Goal: Information Seeking & Learning: Understand process/instructions

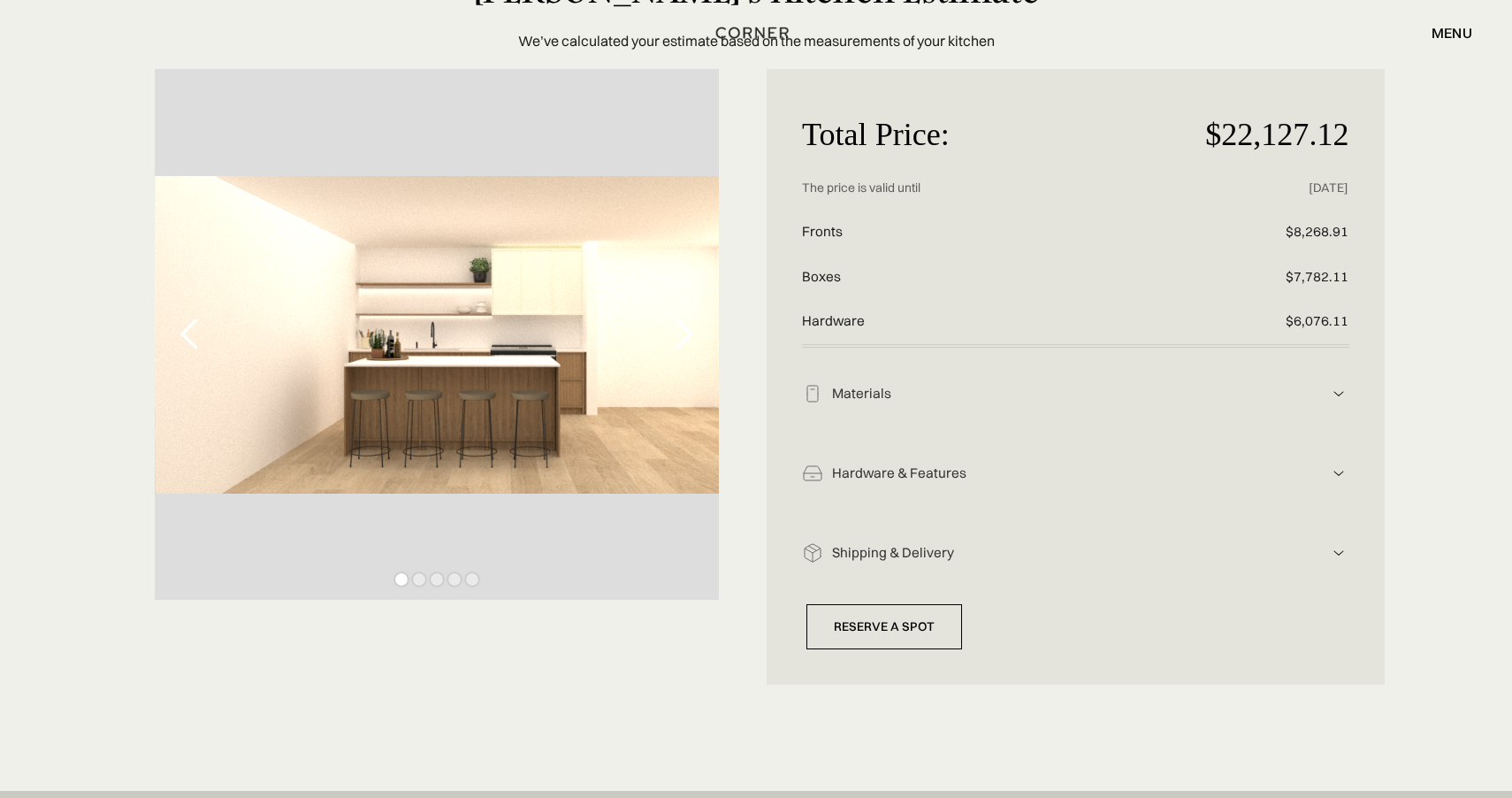
scroll to position [141, 0]
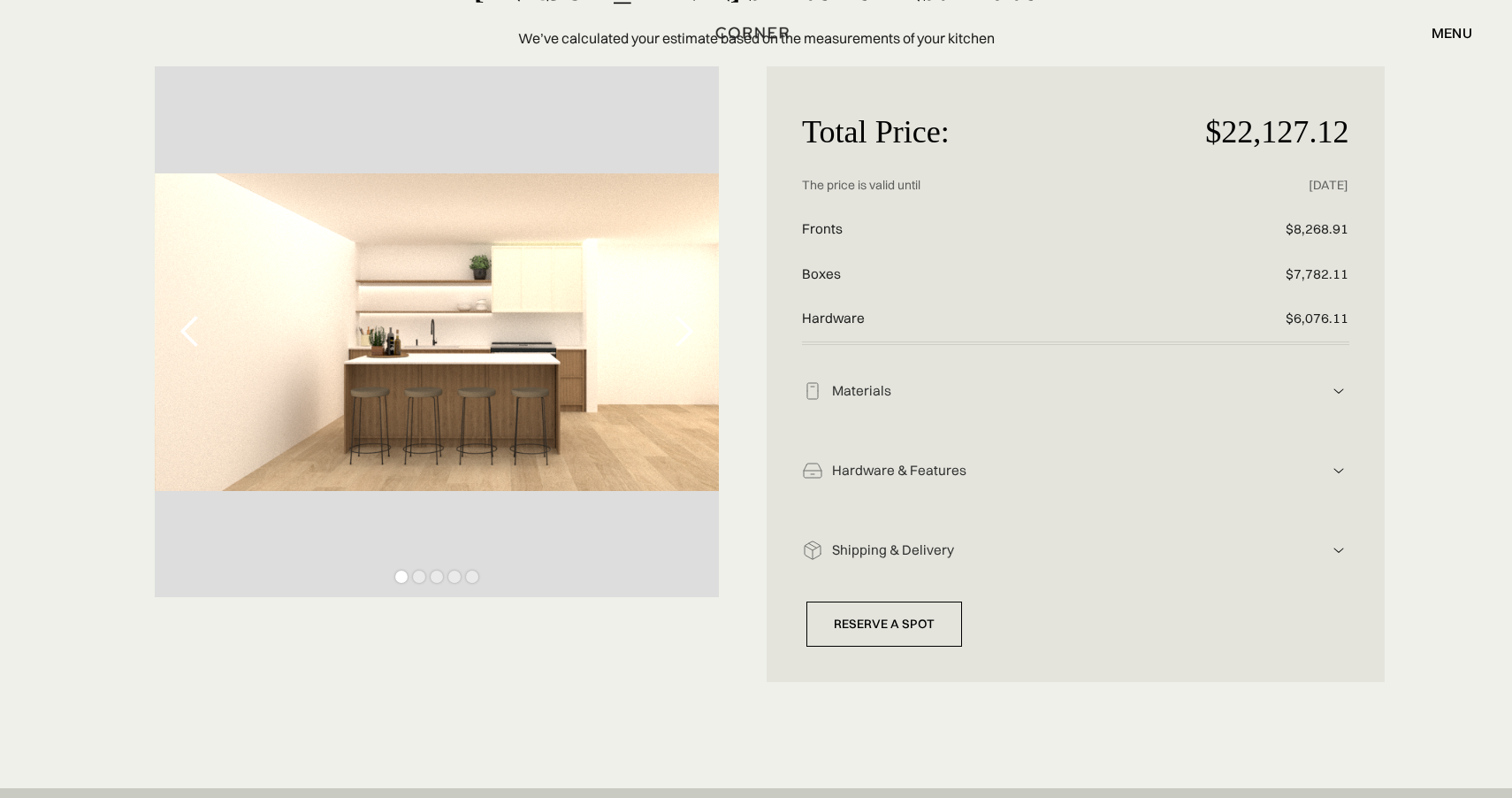
click at [940, 443] on div "Hardware & Features Hardware includes: drawers, handles, functionality Solid wo…" at bounding box center [1075, 464] width 548 height 79
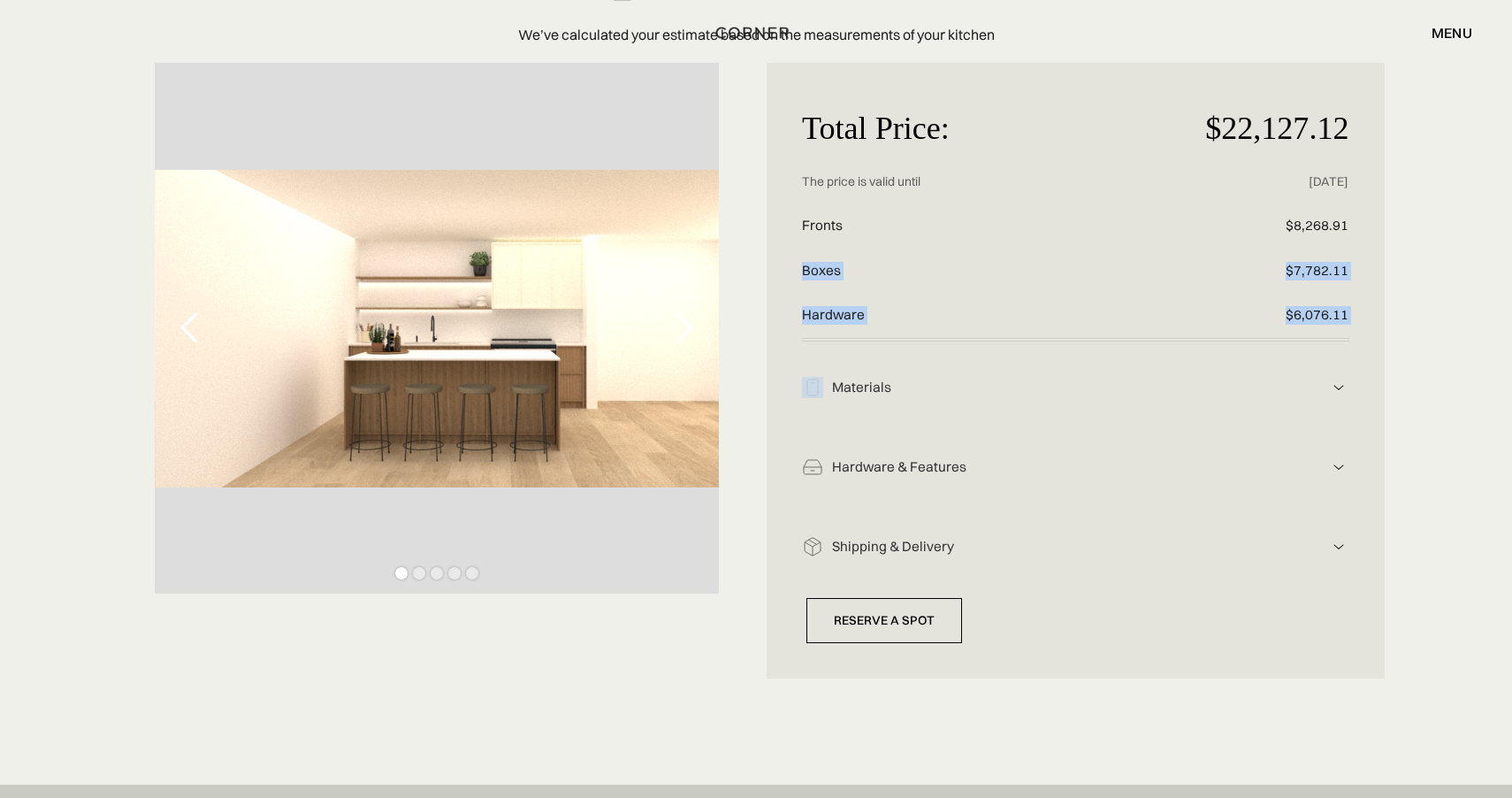
drag, startPoint x: 795, startPoint y: 271, endPoint x: 813, endPoint y: 412, distance: 142.1
click at [814, 401] on div "Total Price: $22,127.12 Price without discount The price is valid until [DATE] …" at bounding box center [1076, 370] width 618 height 615
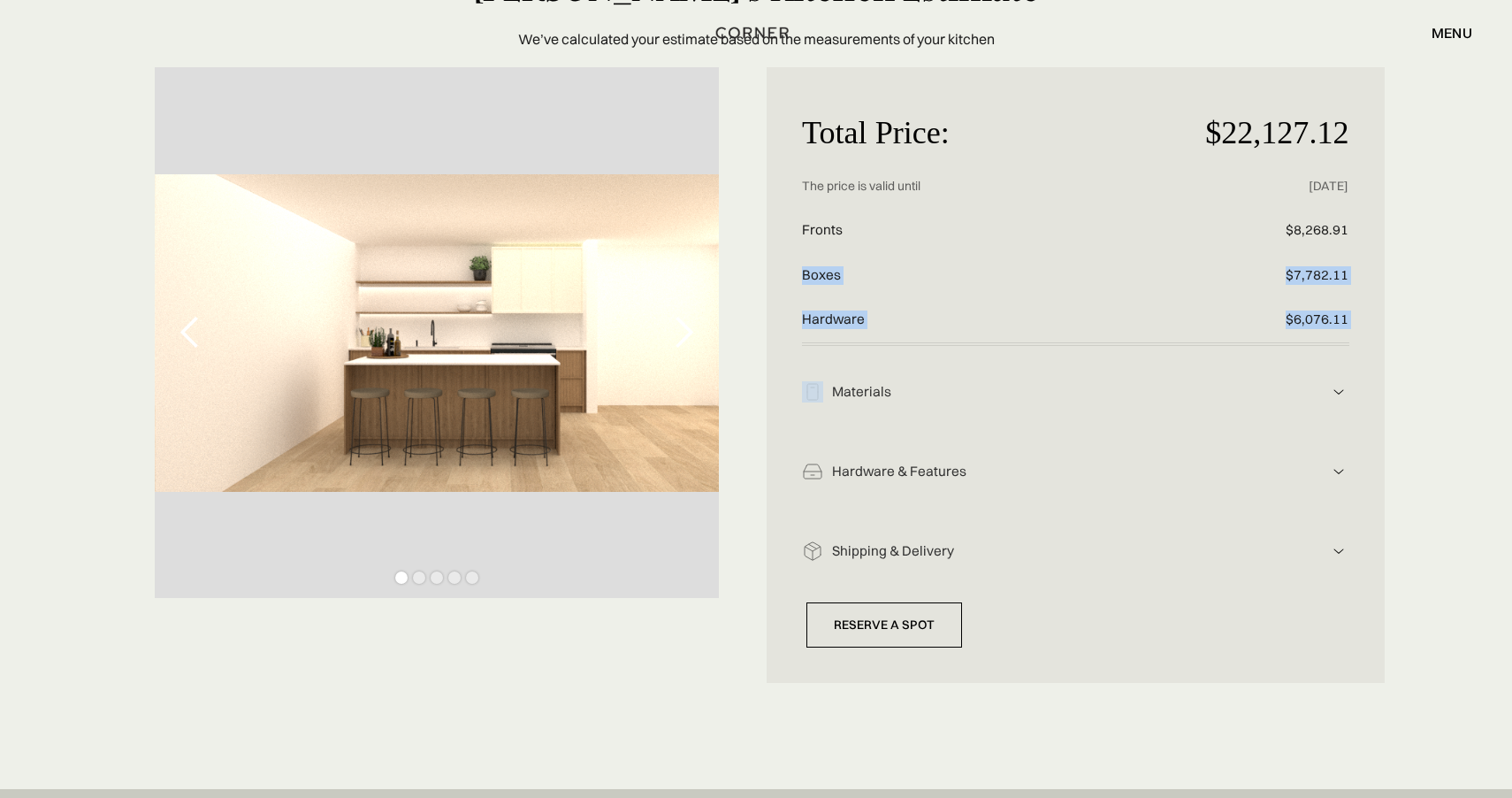
click at [1101, 402] on div "Hardware & Features" at bounding box center [1075, 391] width 505 height 18
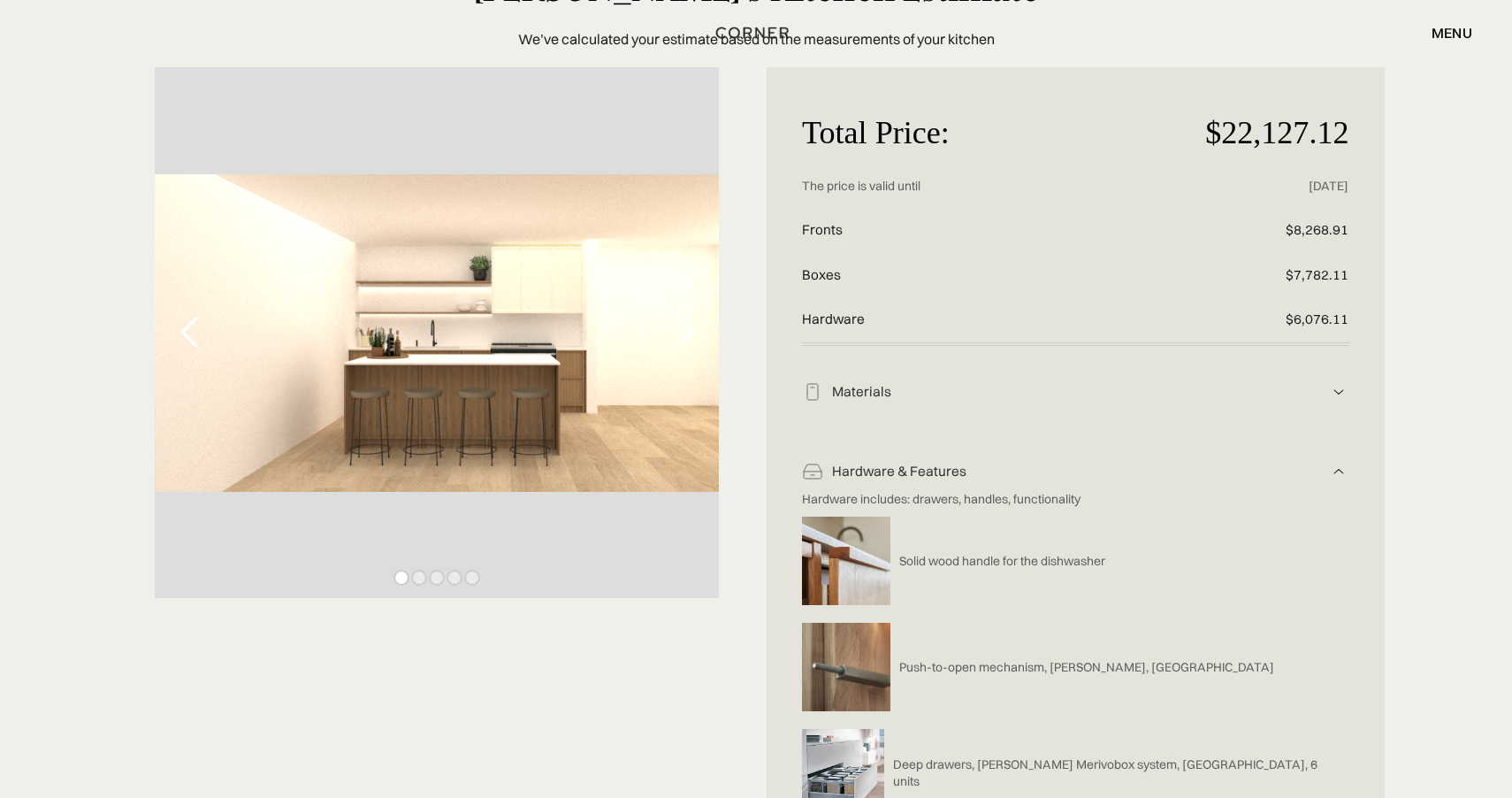
click at [1331, 402] on img at bounding box center [1339, 391] width 21 height 21
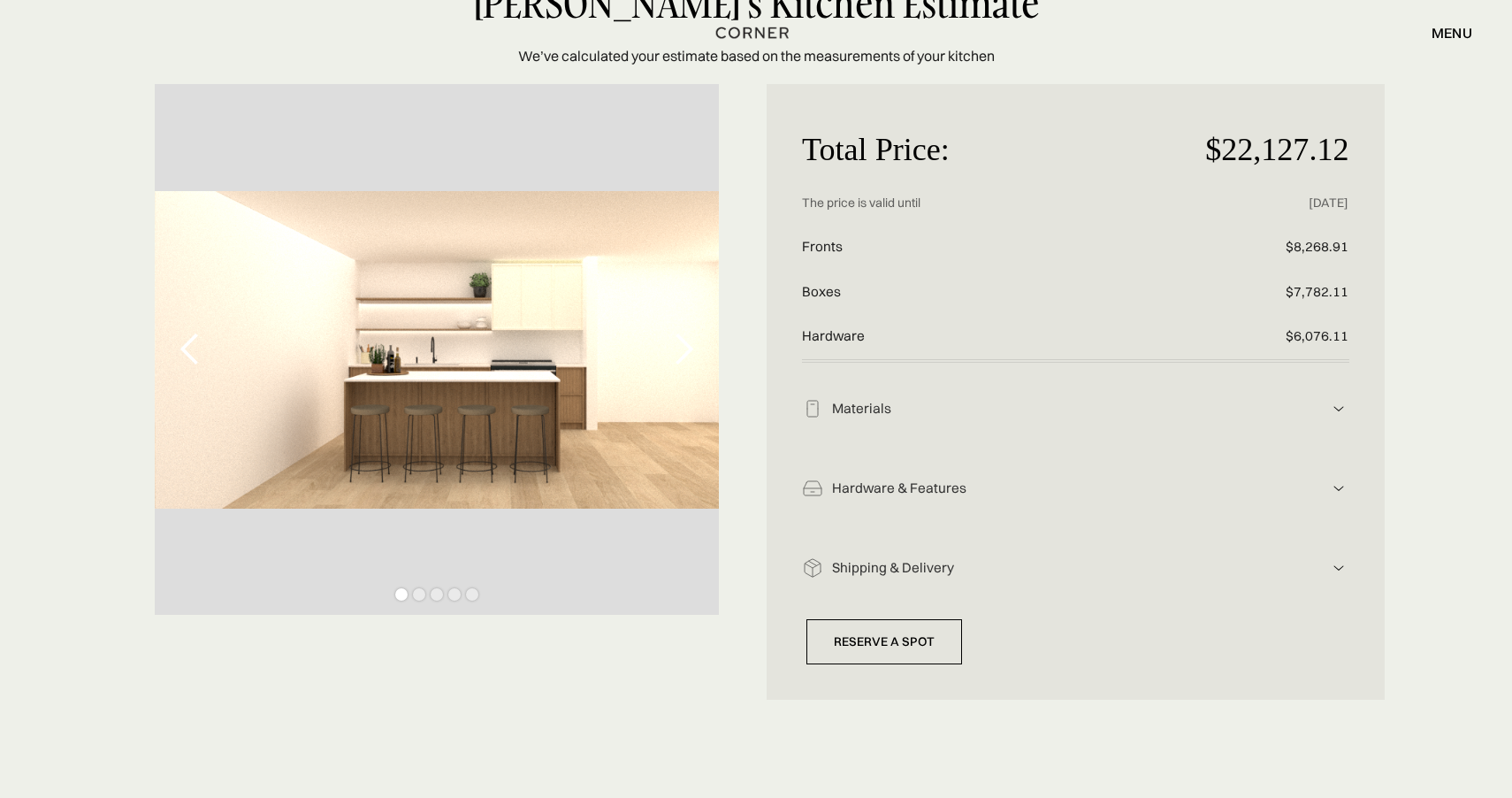
scroll to position [126, 0]
click at [1342, 408] on img at bounding box center [1339, 407] width 21 height 21
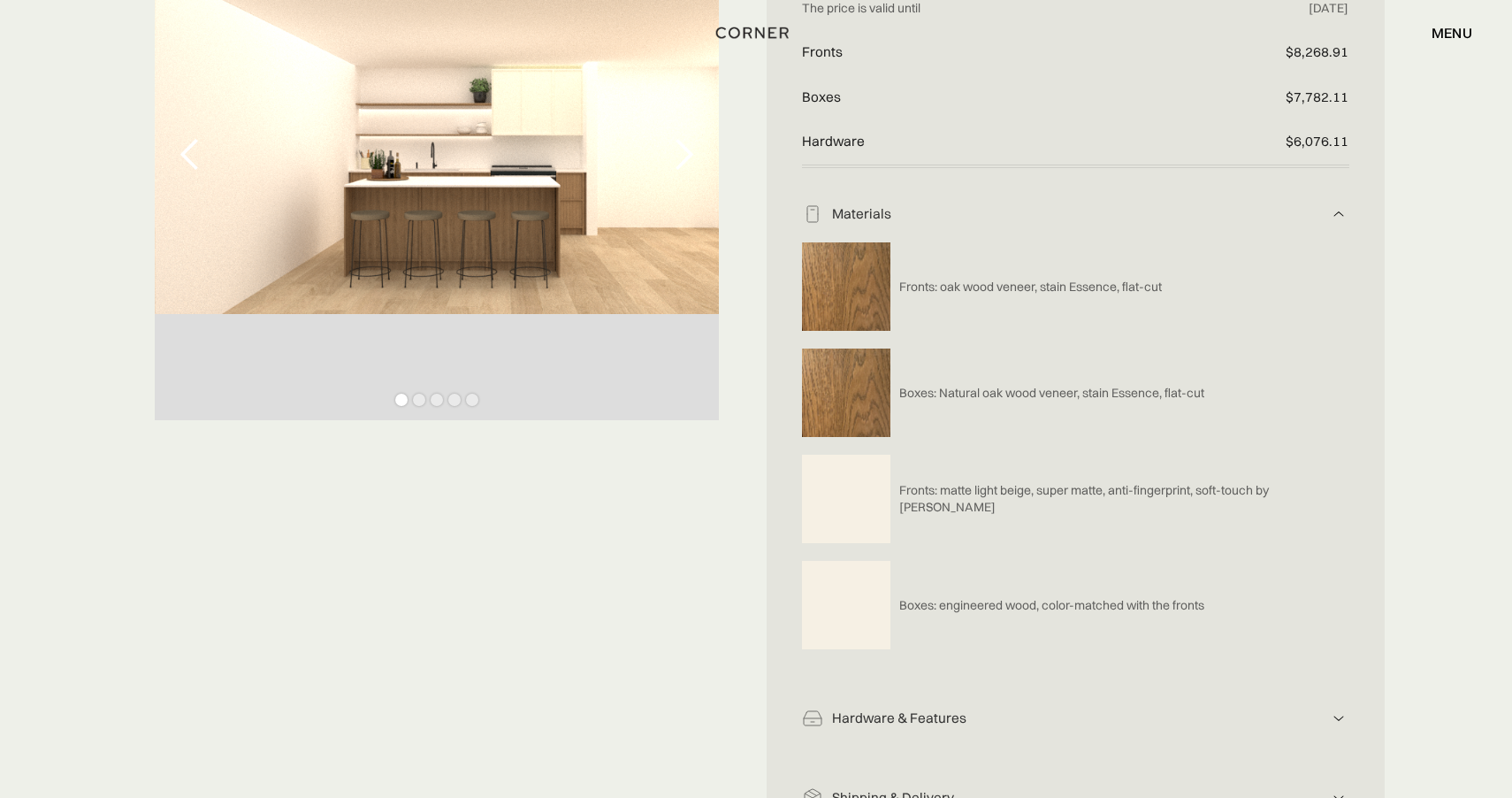
scroll to position [24, 0]
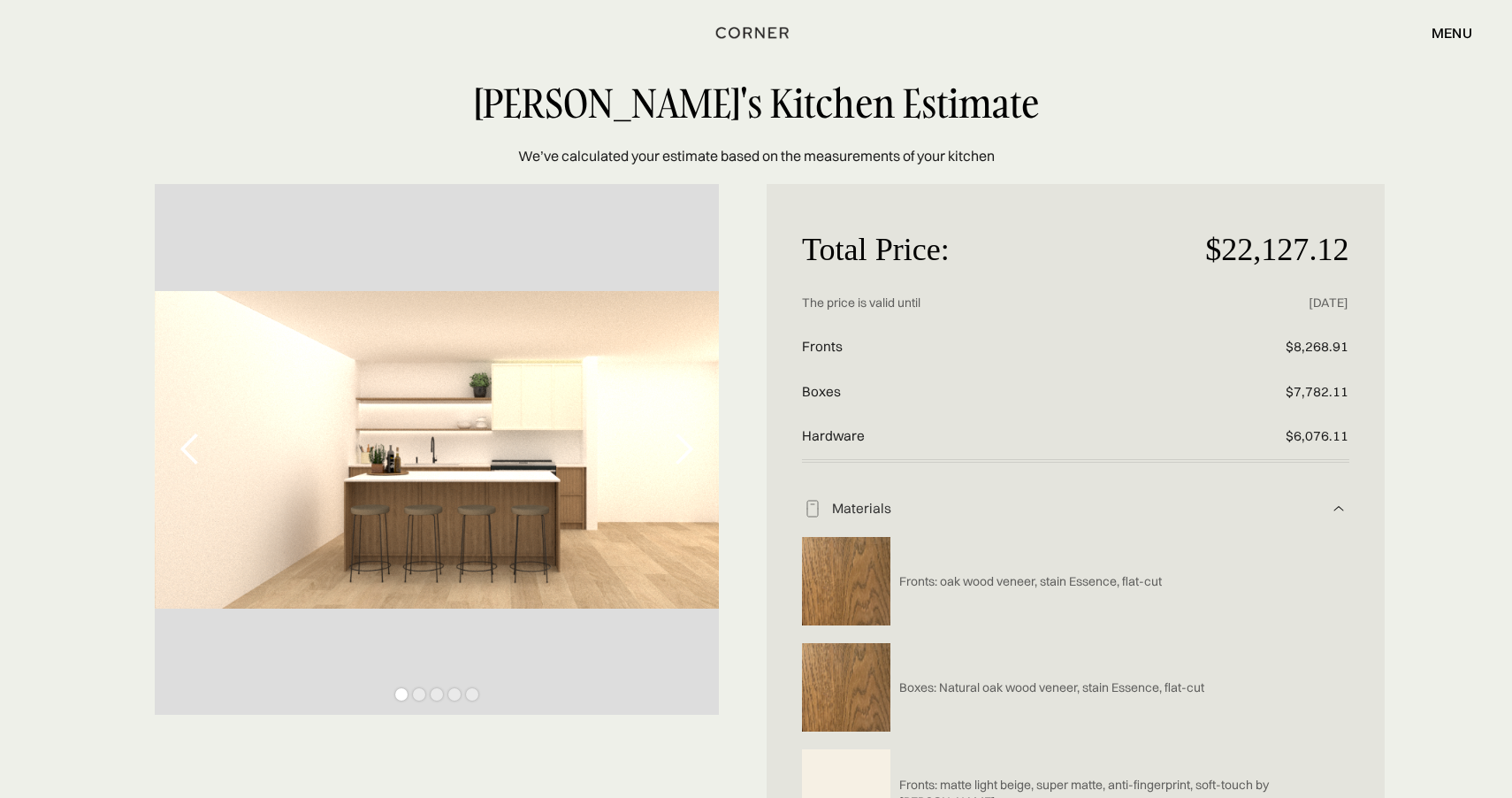
click at [1335, 506] on img at bounding box center [1339, 508] width 21 height 21
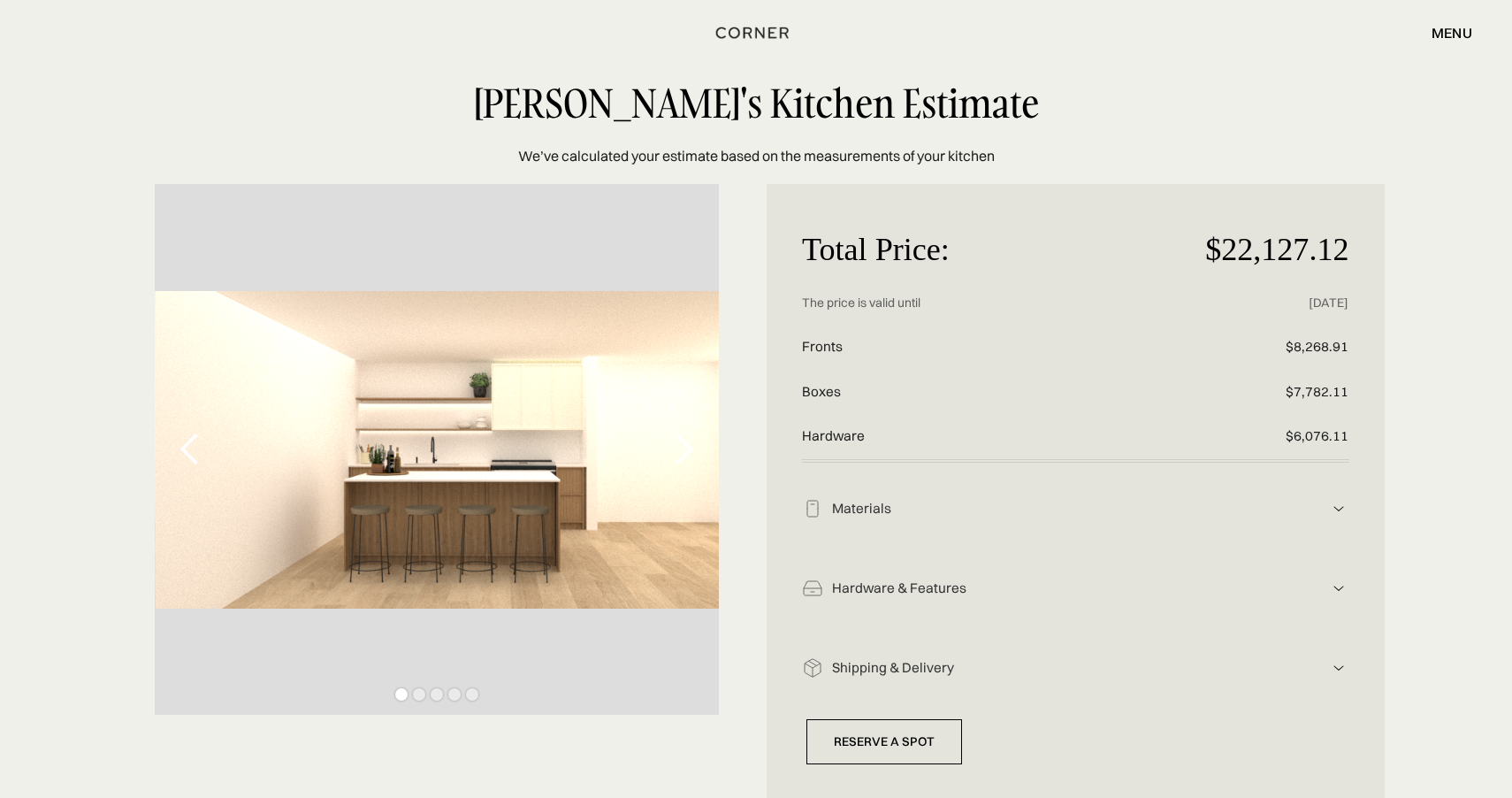
click at [1253, 518] on div "Hardware & Features" at bounding box center [1075, 508] width 505 height 18
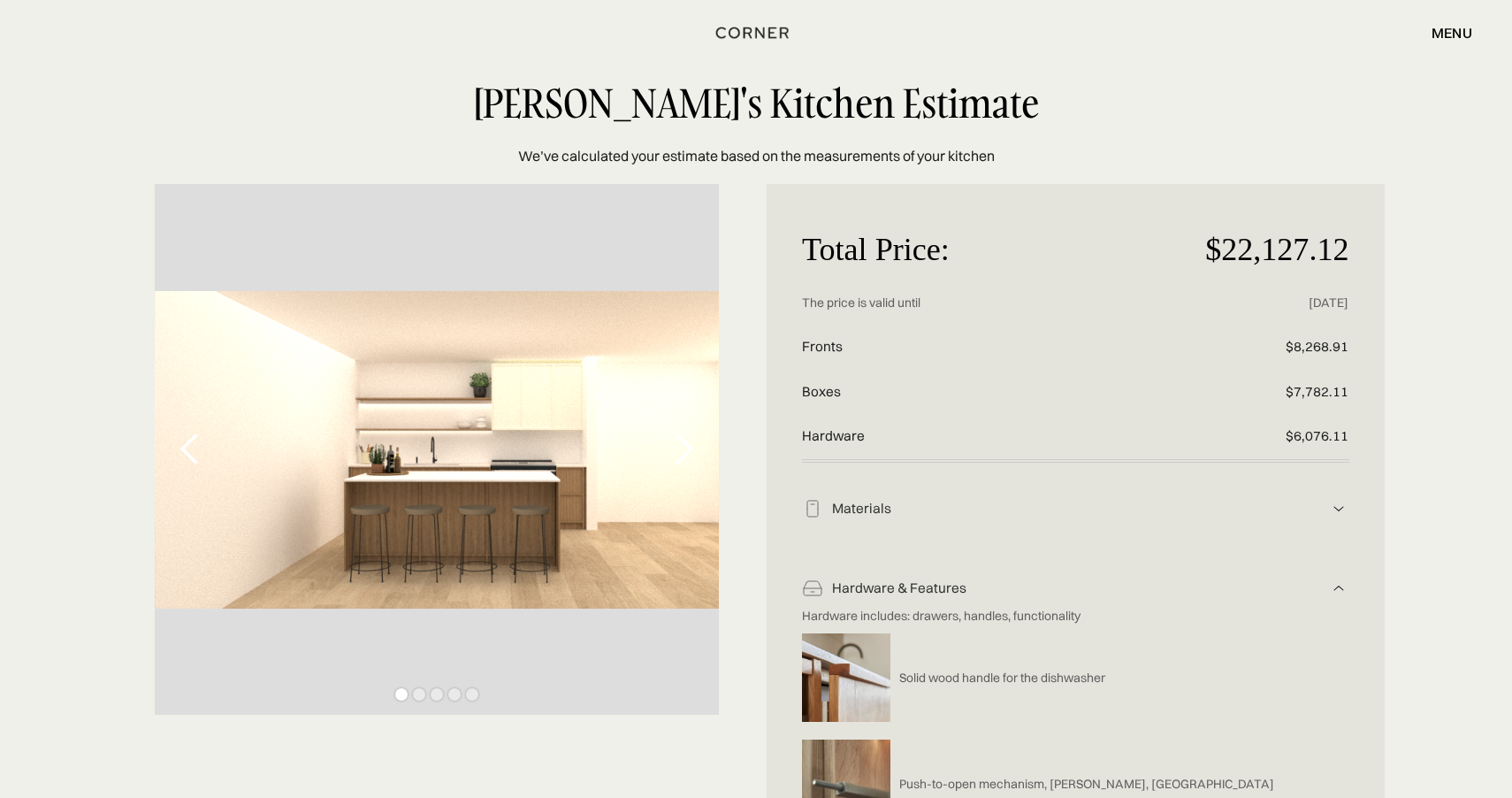
click at [1254, 518] on div "Hardware & Features" at bounding box center [1075, 508] width 505 height 18
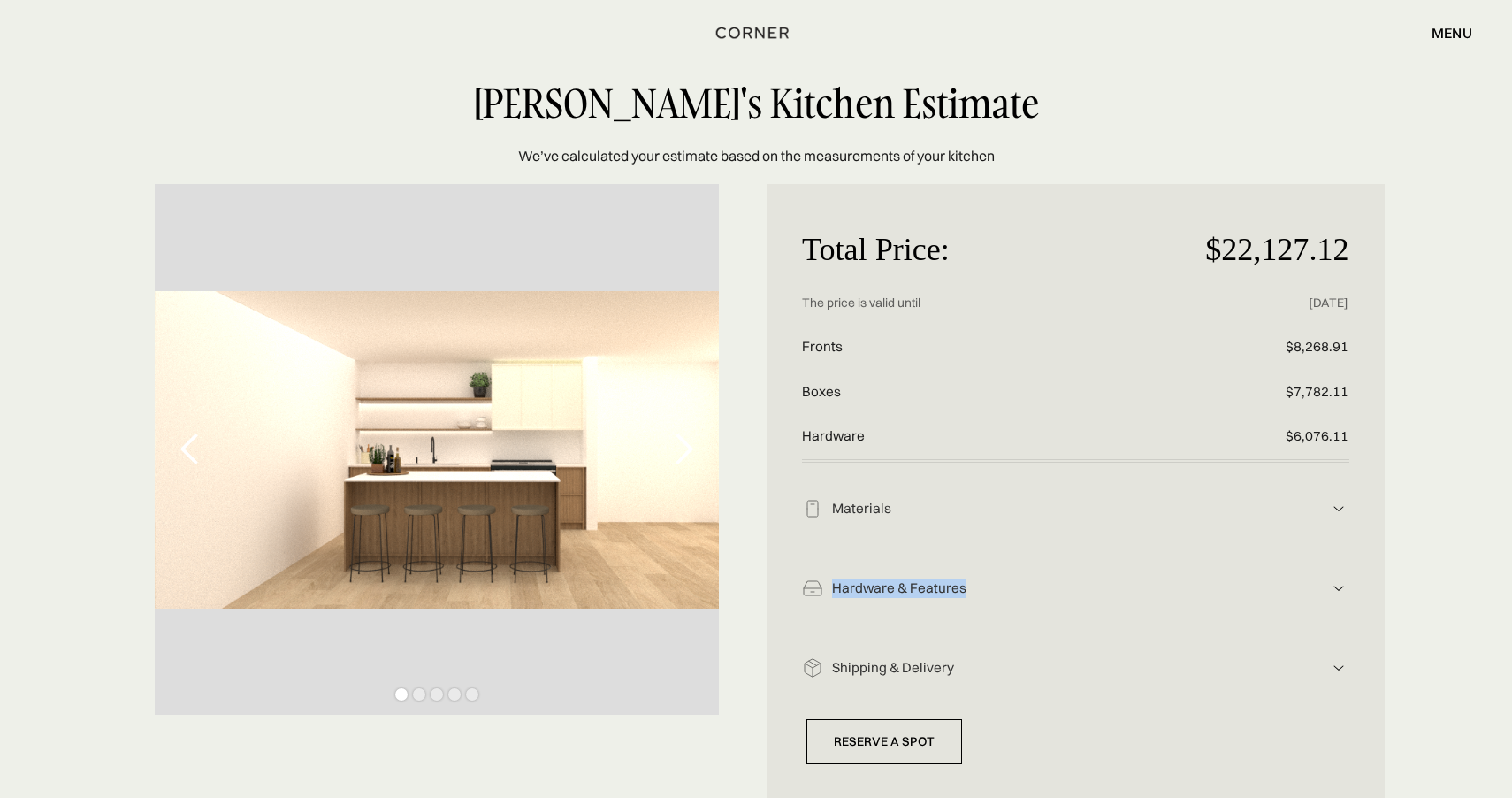
click at [1254, 518] on div "Hardware & Features" at bounding box center [1075, 508] width 505 height 18
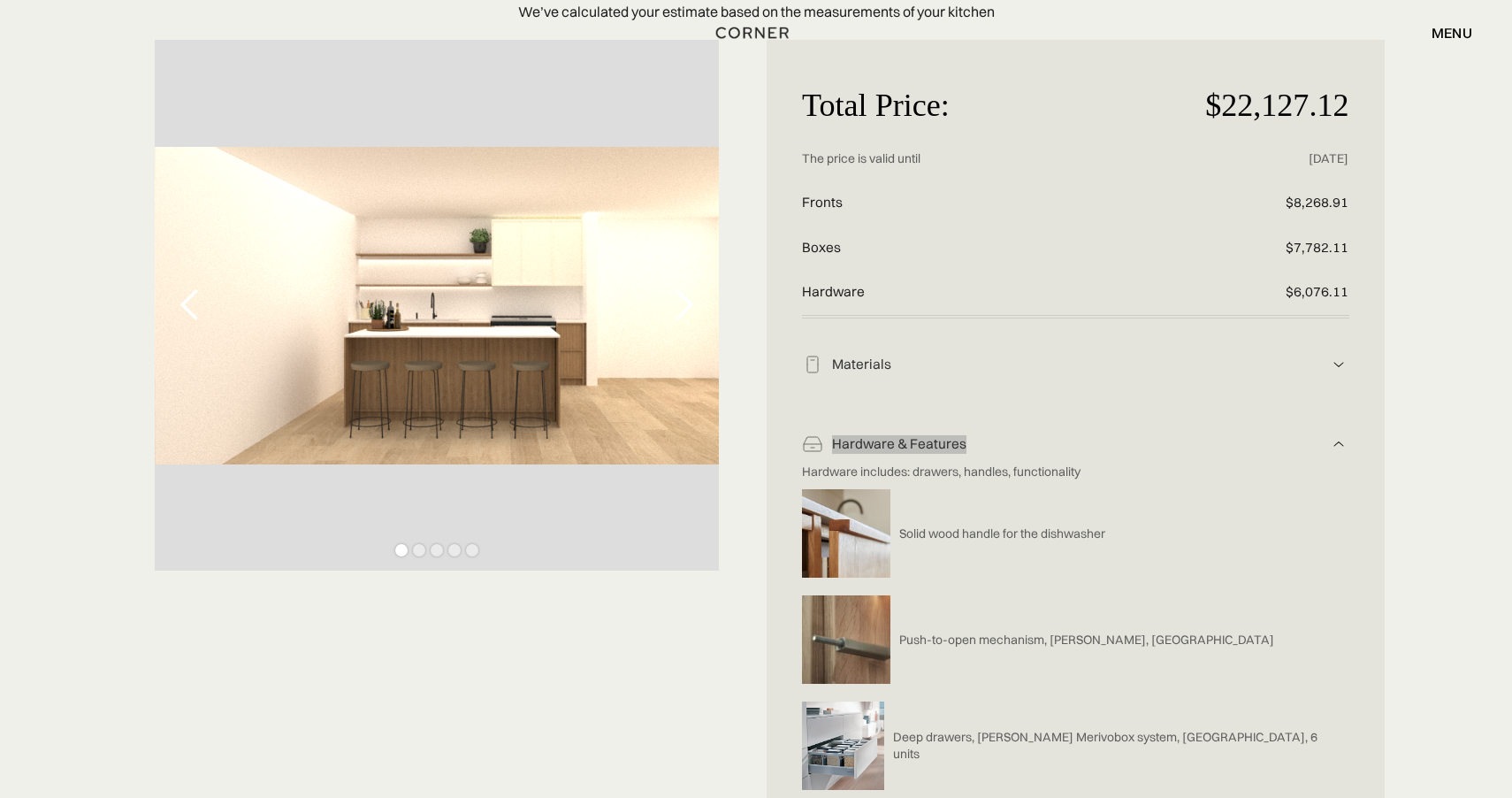
scroll to position [216, 0]
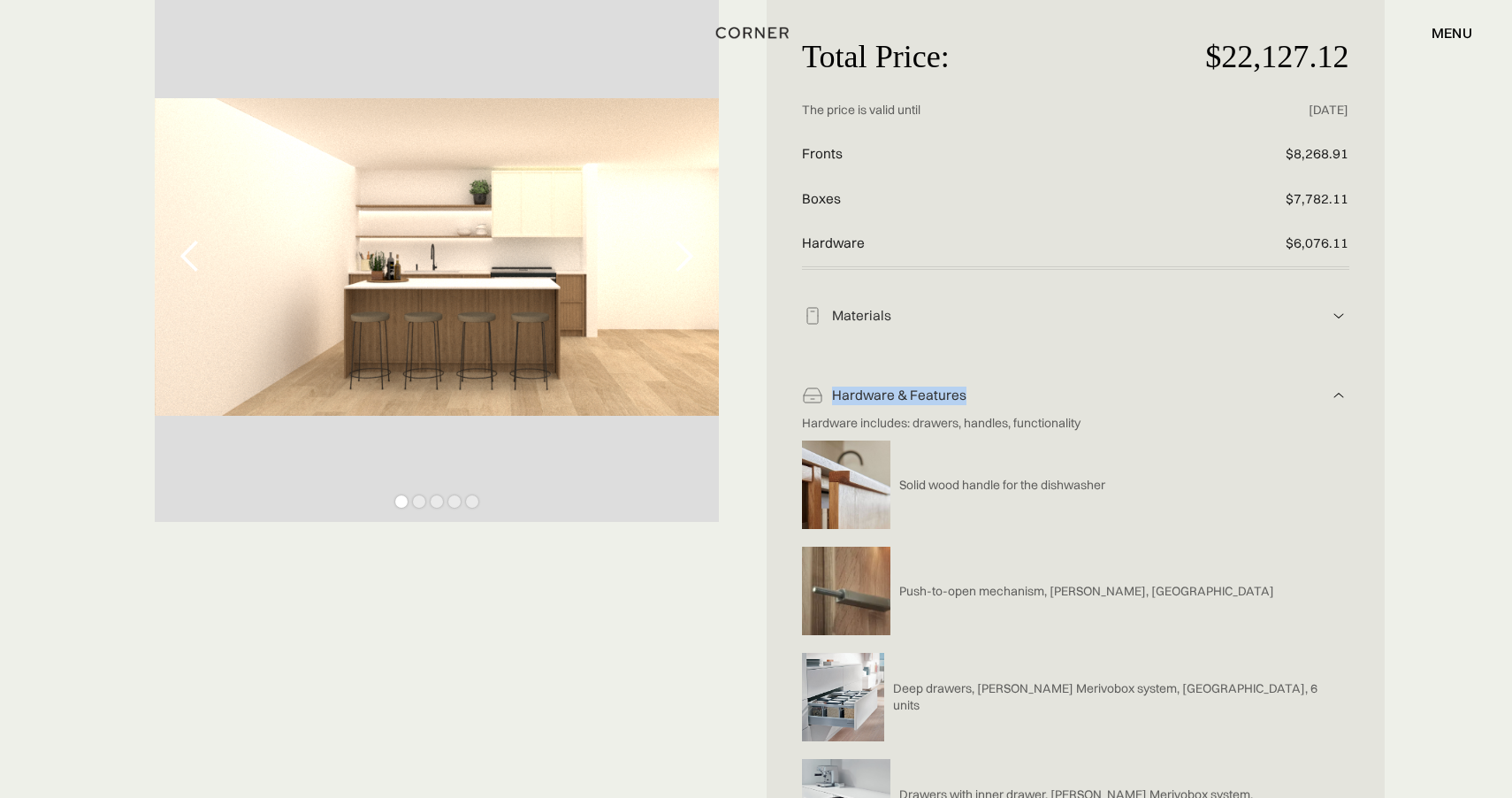
click at [1337, 327] on img at bounding box center [1339, 316] width 21 height 21
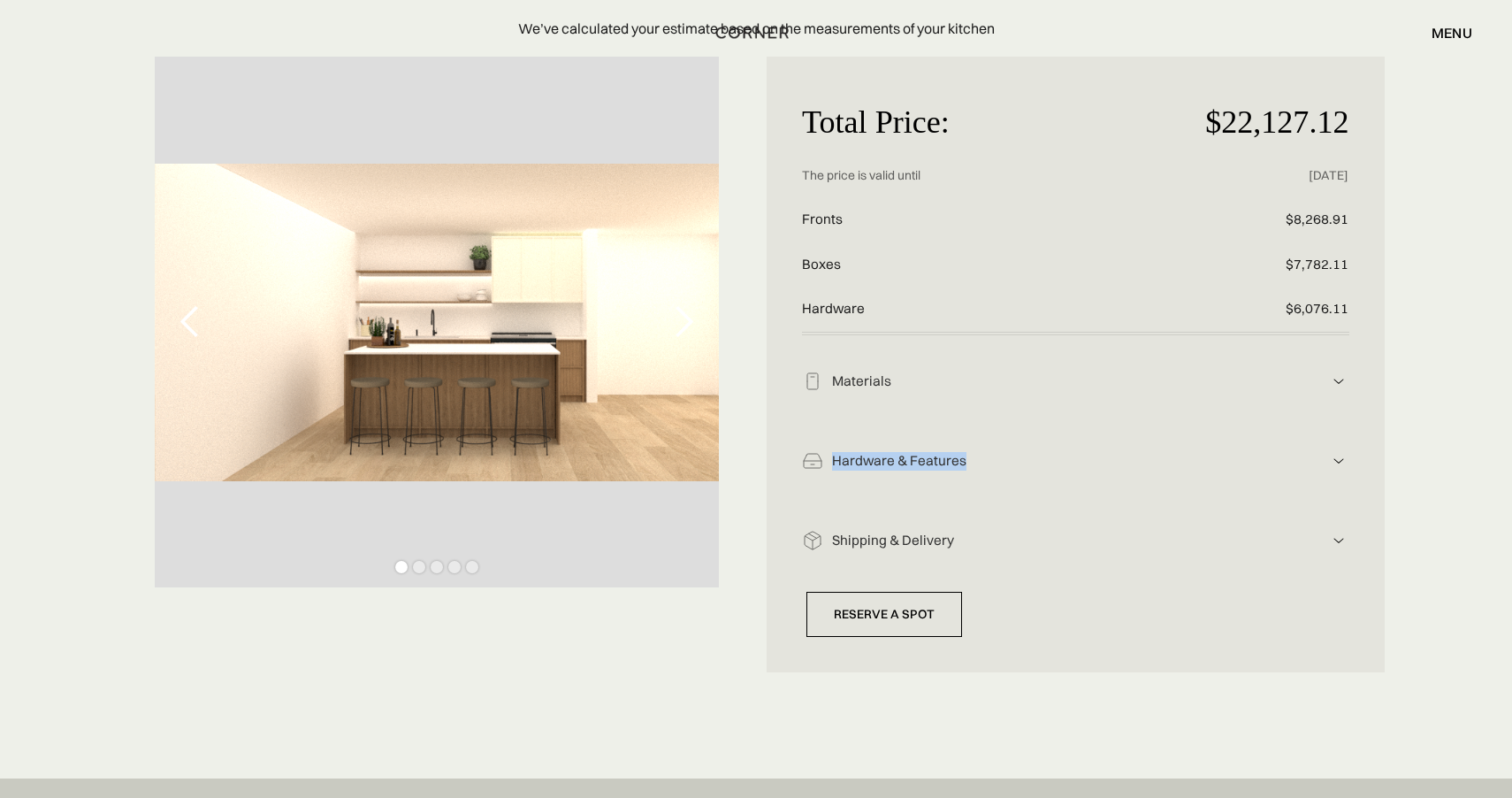
scroll to position [148, 0]
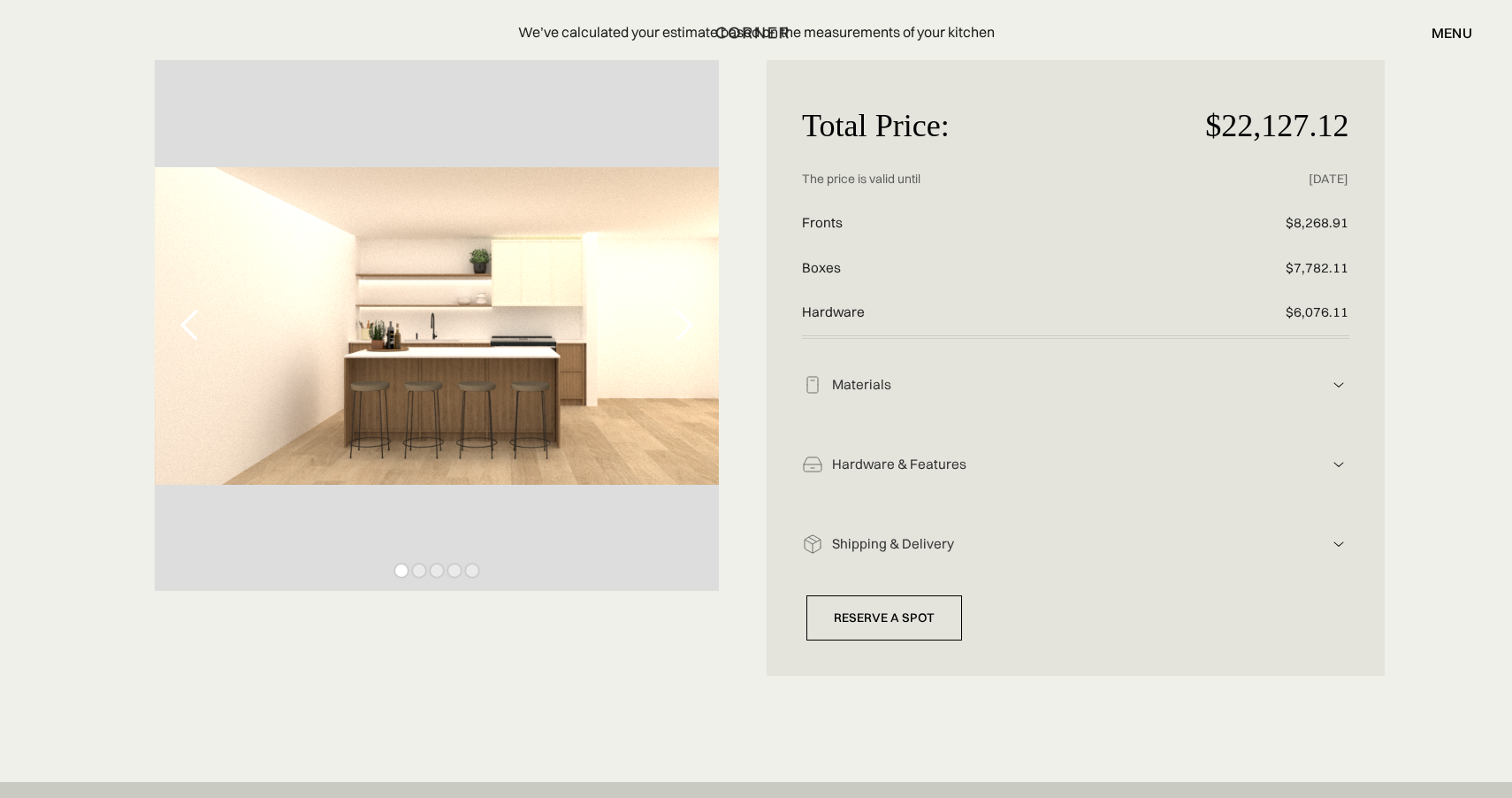
click at [1020, 387] on div "Materials" at bounding box center [1075, 385] width 505 height 18
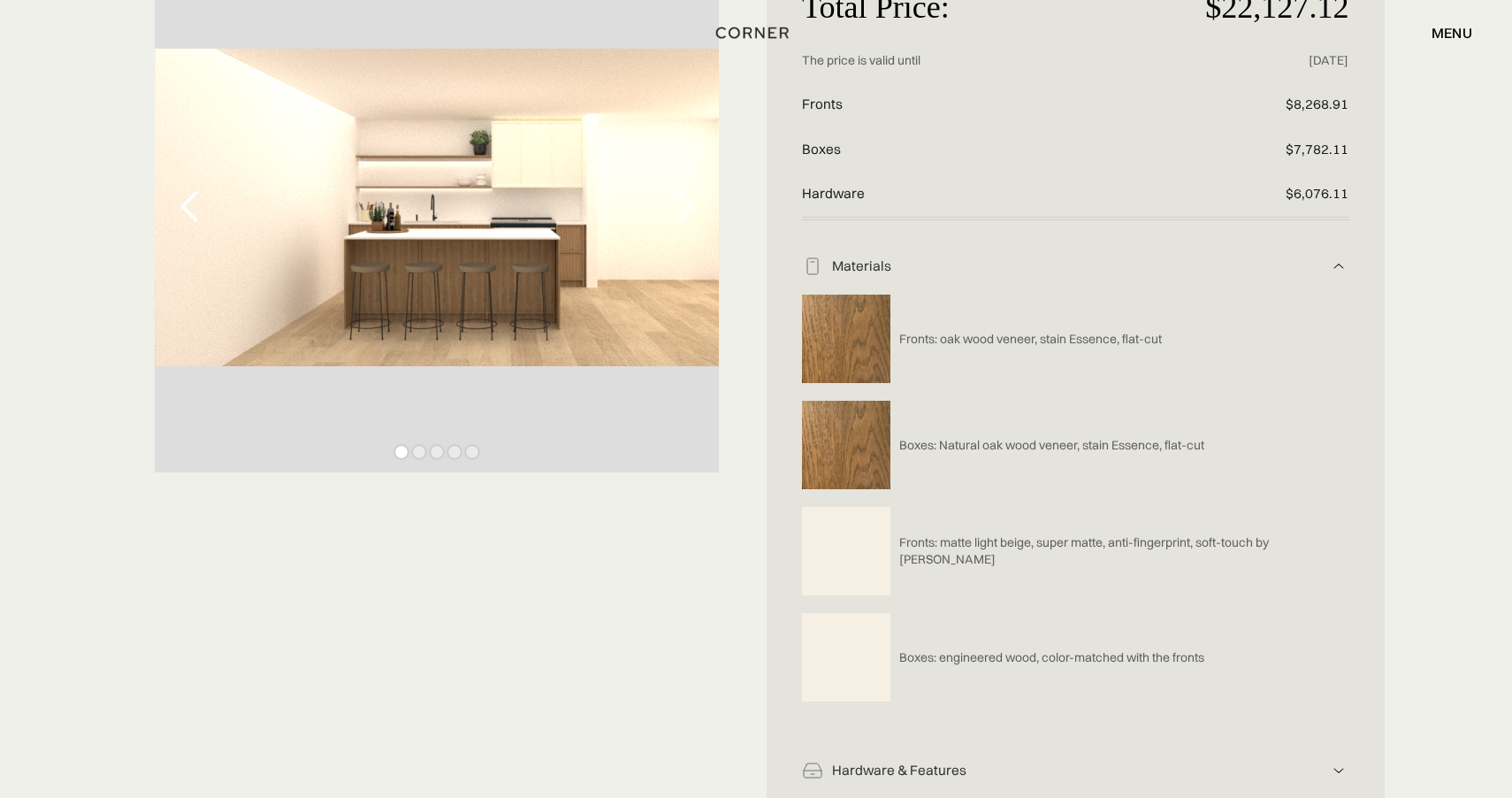
scroll to position [268, 0]
click at [1330, 270] on img at bounding box center [1339, 265] width 21 height 21
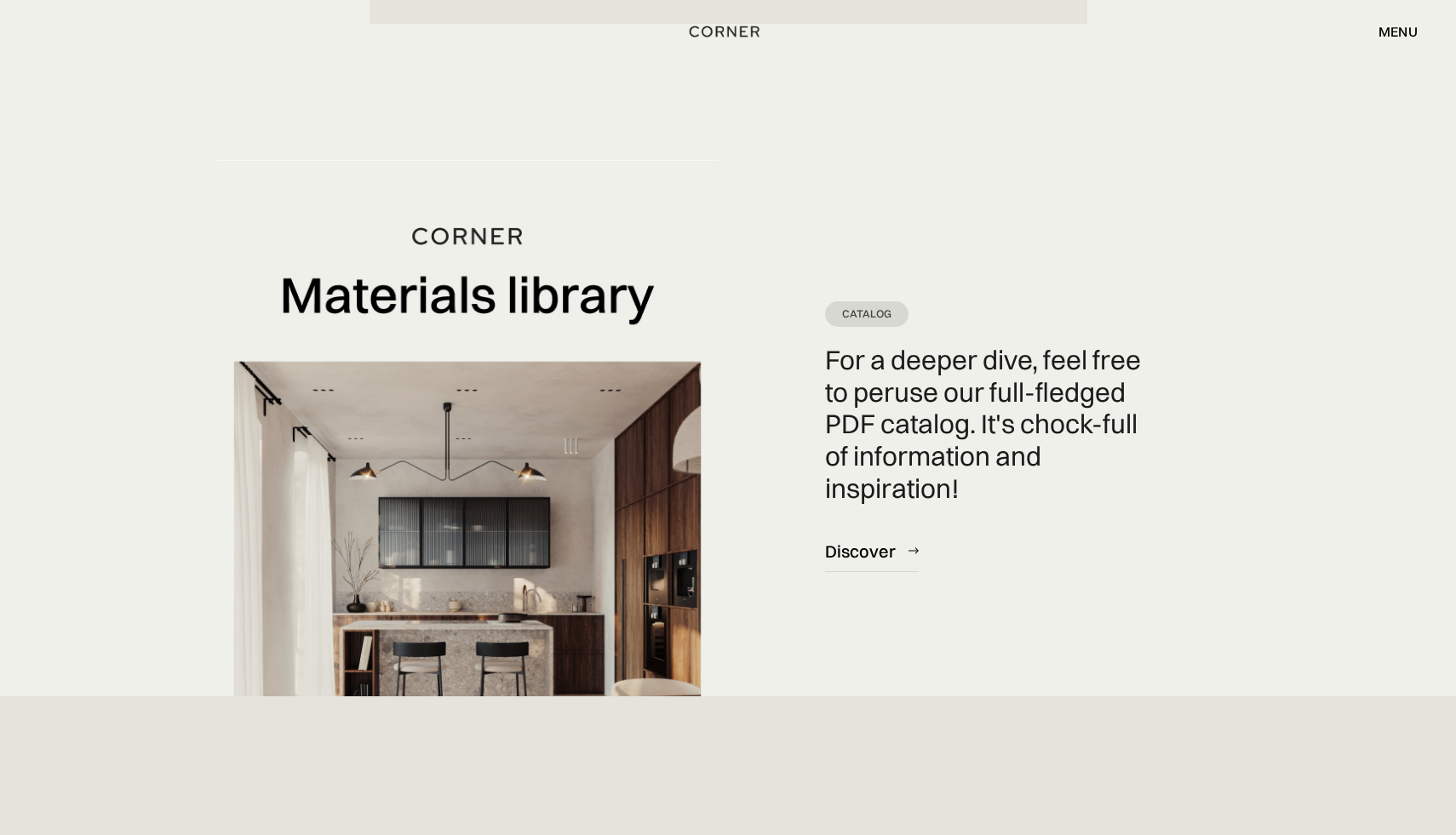
scroll to position [4735, 0]
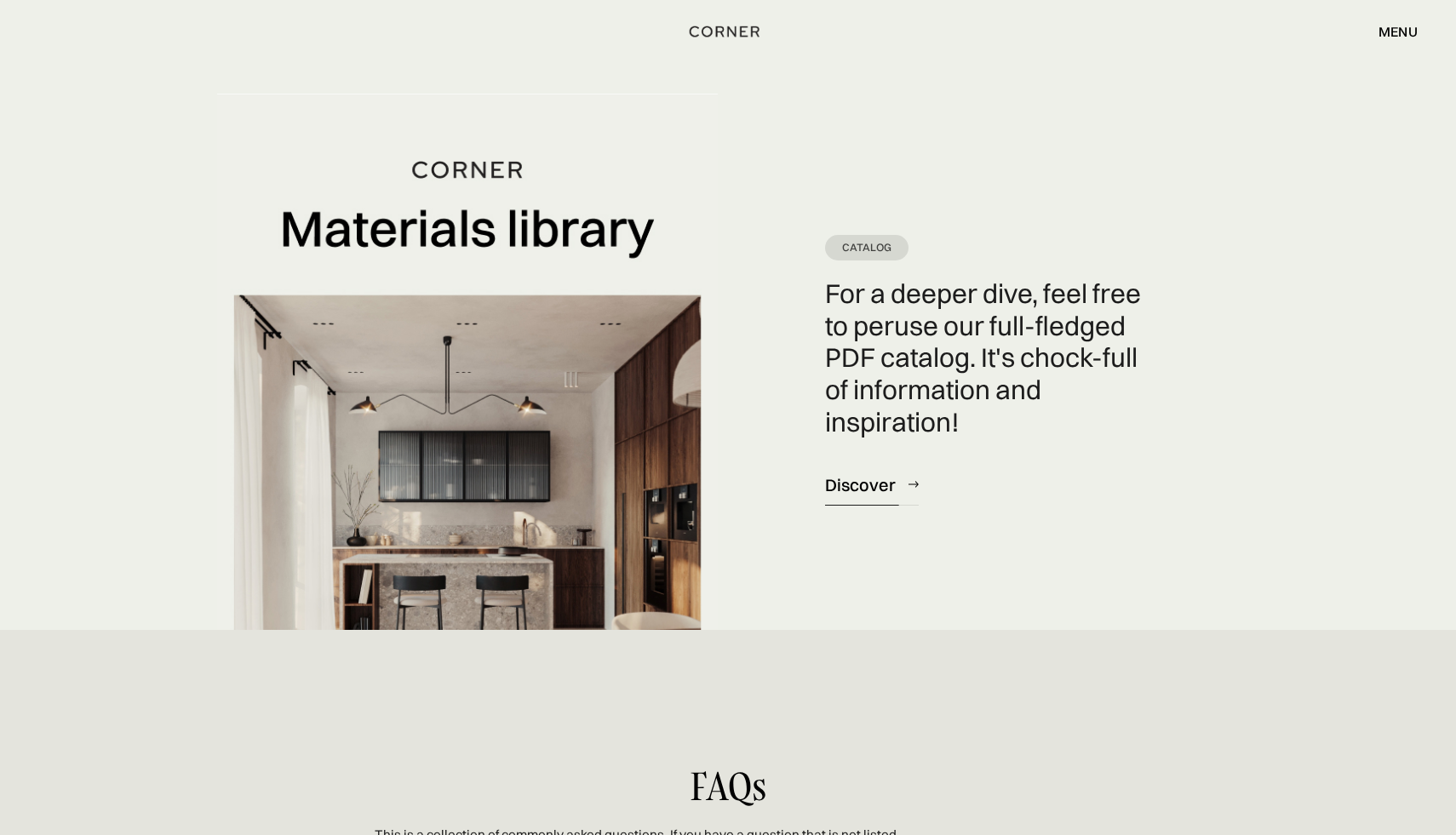
click at [871, 579] on div "Catalog For a deeper dive, feel free to peruse our full-fledged PDF catalog. It…" at bounding box center [728, 362] width 1022 height 537
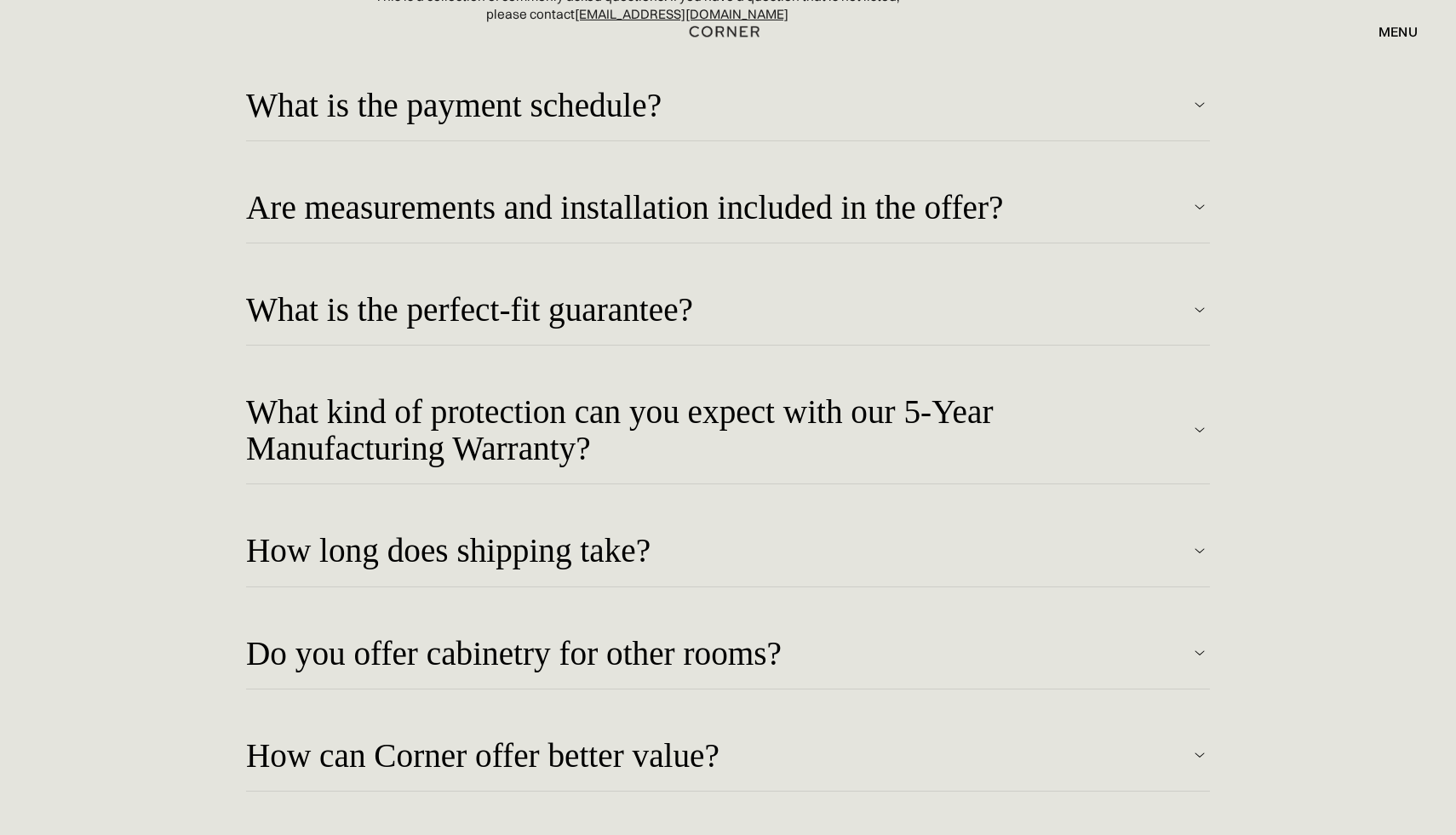
scroll to position [5480, 0]
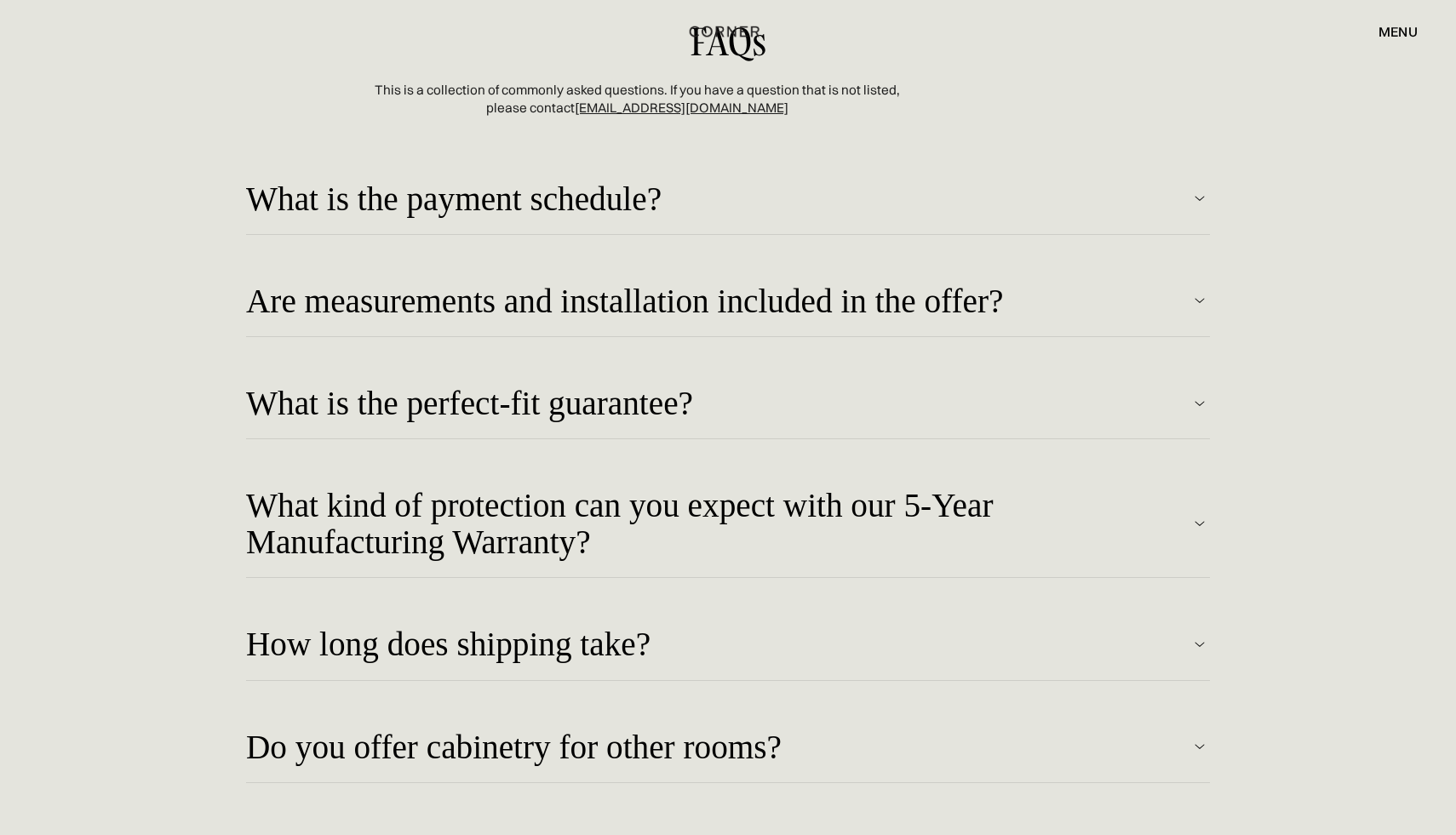
click at [792, 212] on div "What is the payment schedule?" at bounding box center [718, 198] width 943 height 36
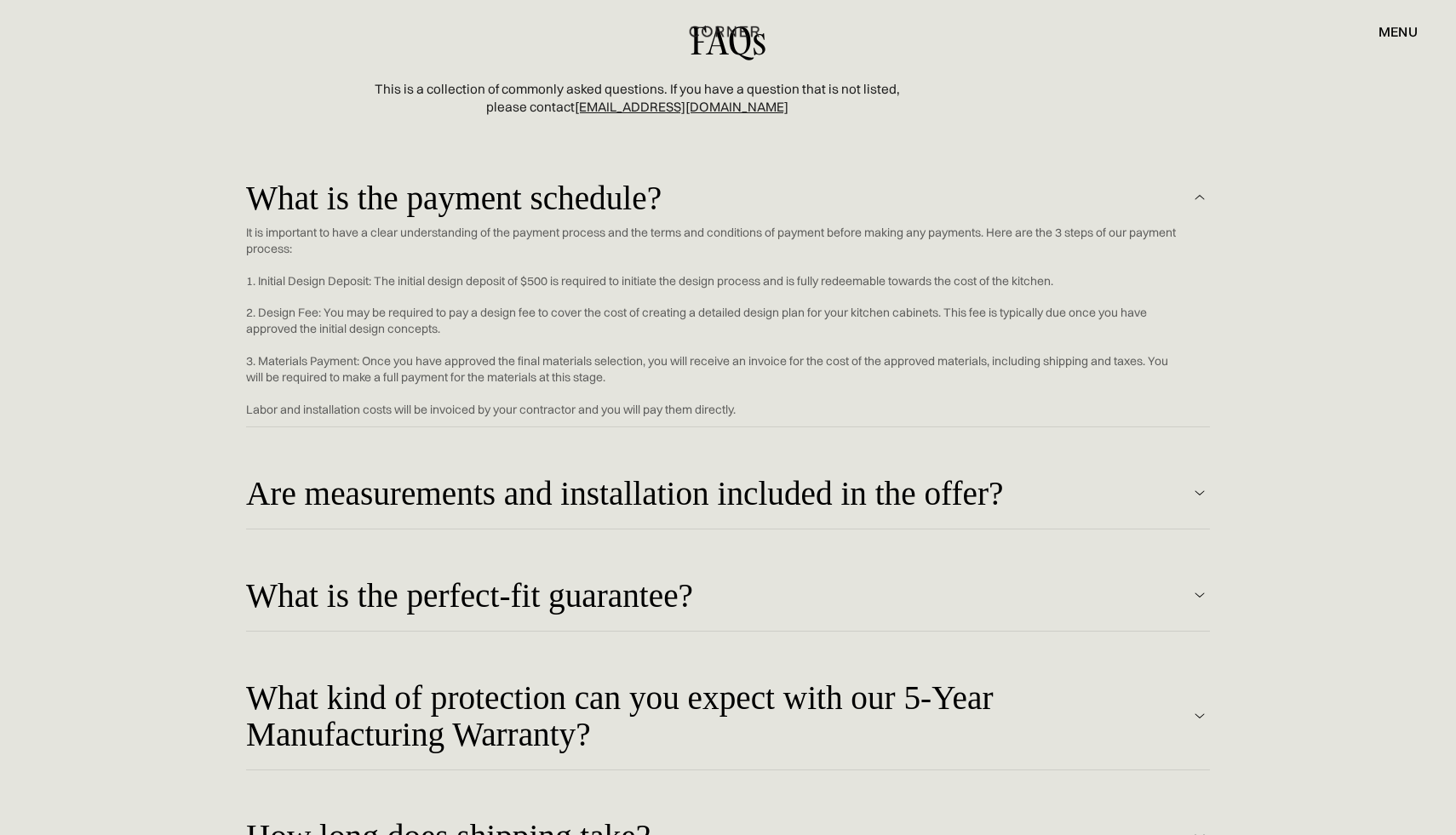
click at [797, 210] on div "What is the payment schedule?" at bounding box center [718, 197] width 943 height 36
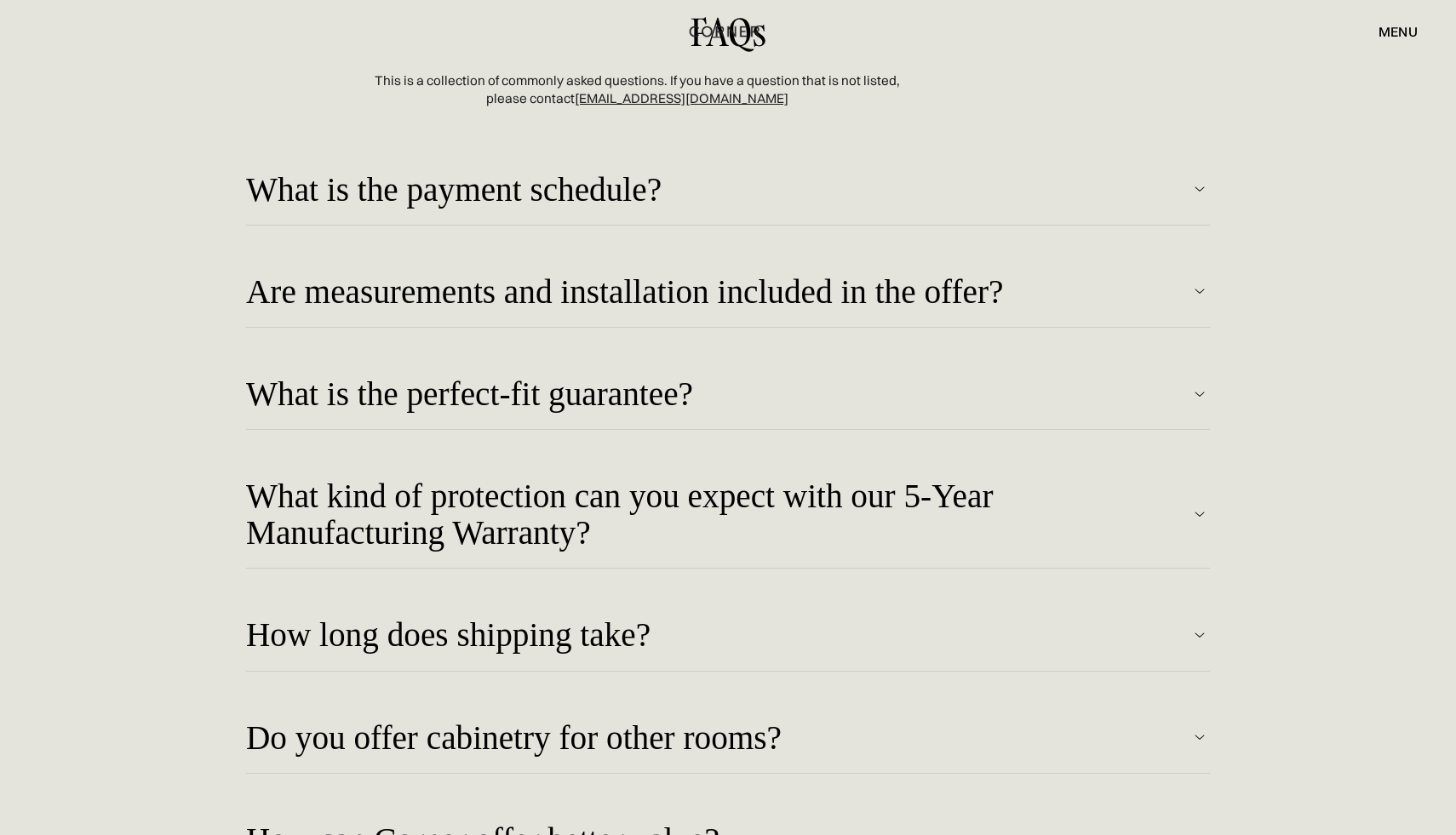
scroll to position [5463, 0]
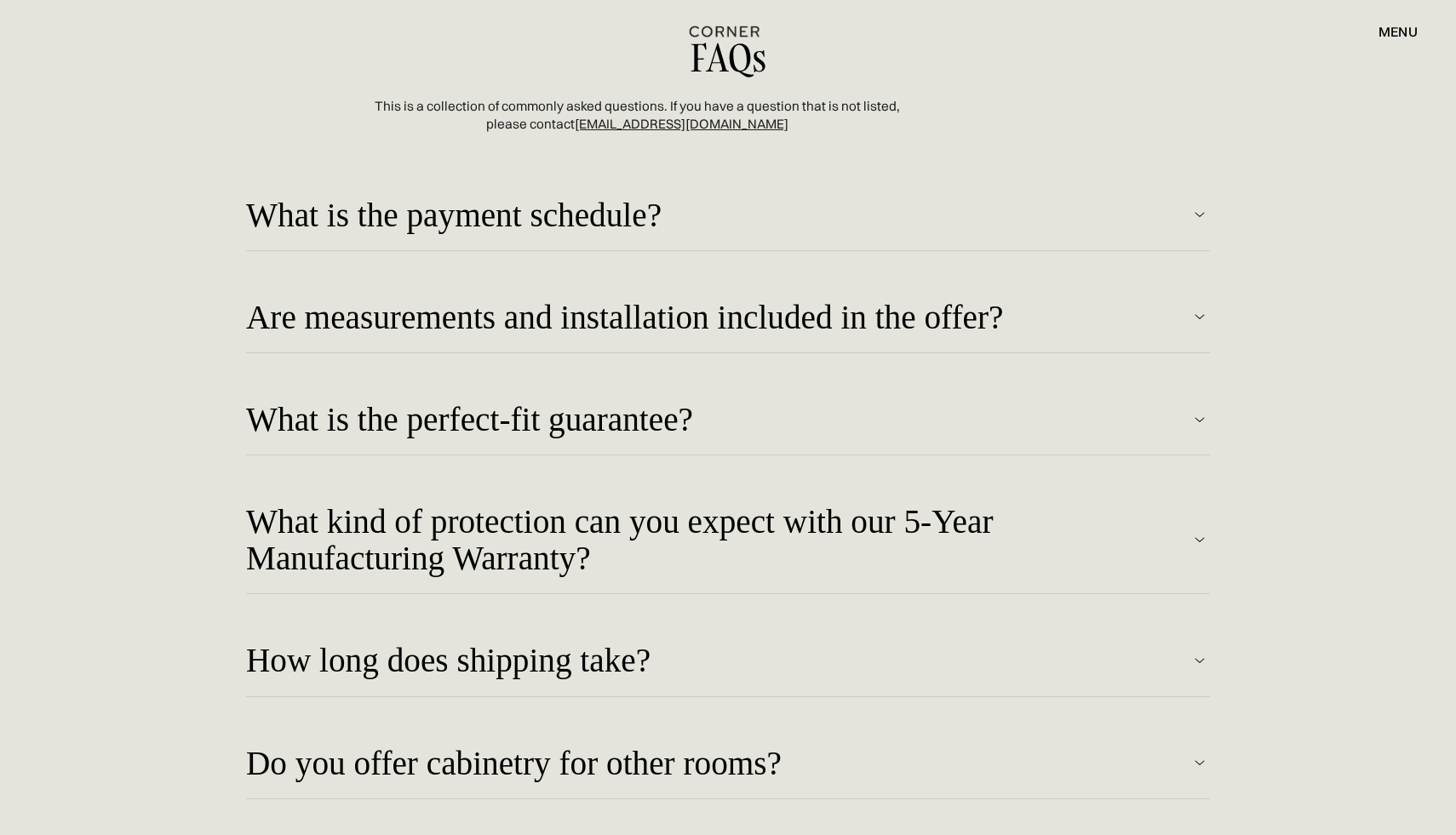
click at [852, 245] on div "What is the payment schedule? It is important to have a clear understanding of …" at bounding box center [728, 214] width 964 height 102
click at [855, 229] on div "What is the payment schedule?" at bounding box center [718, 214] width 943 height 36
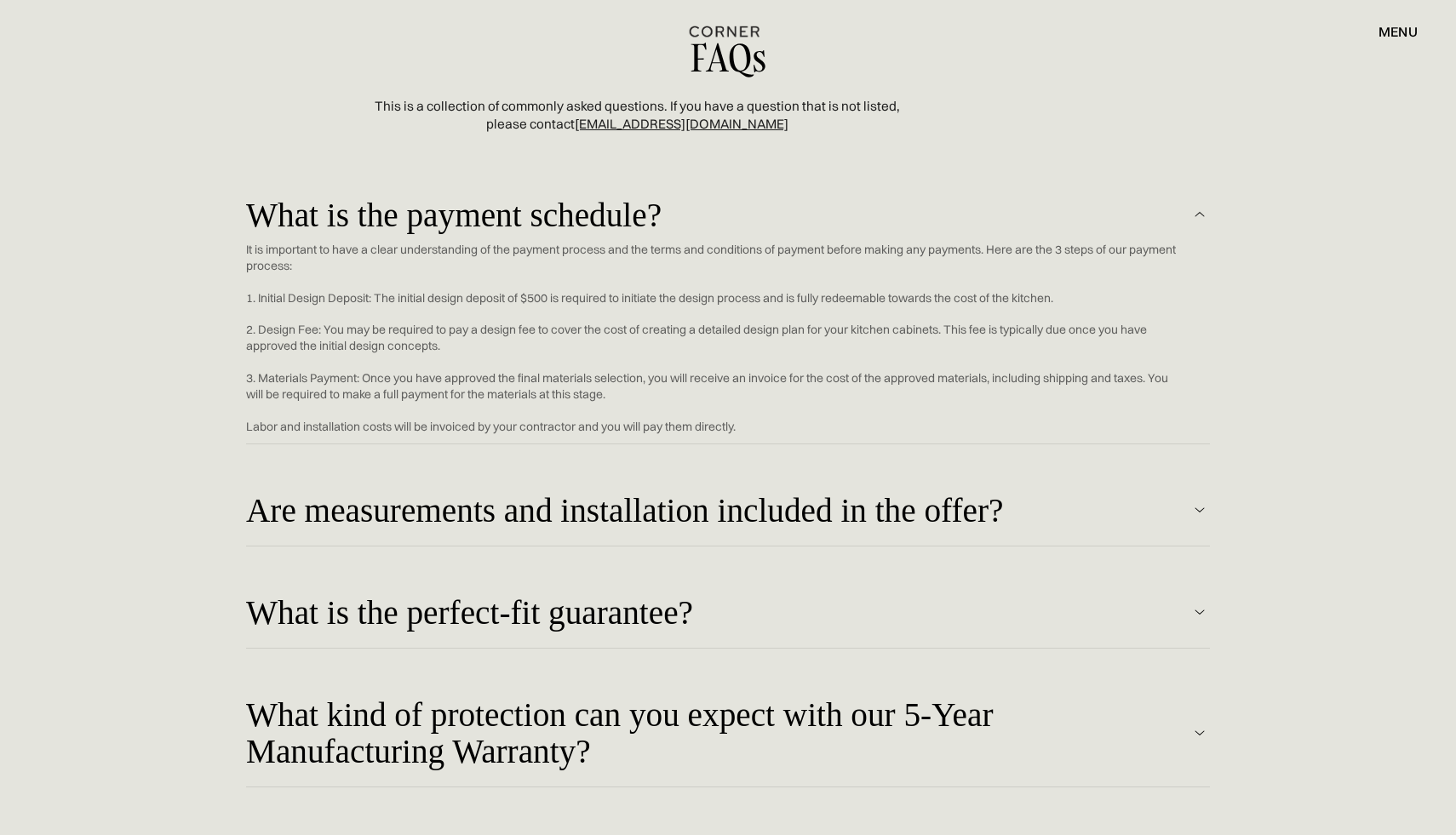
click at [860, 226] on div "What is the payment schedule?" at bounding box center [718, 214] width 943 height 36
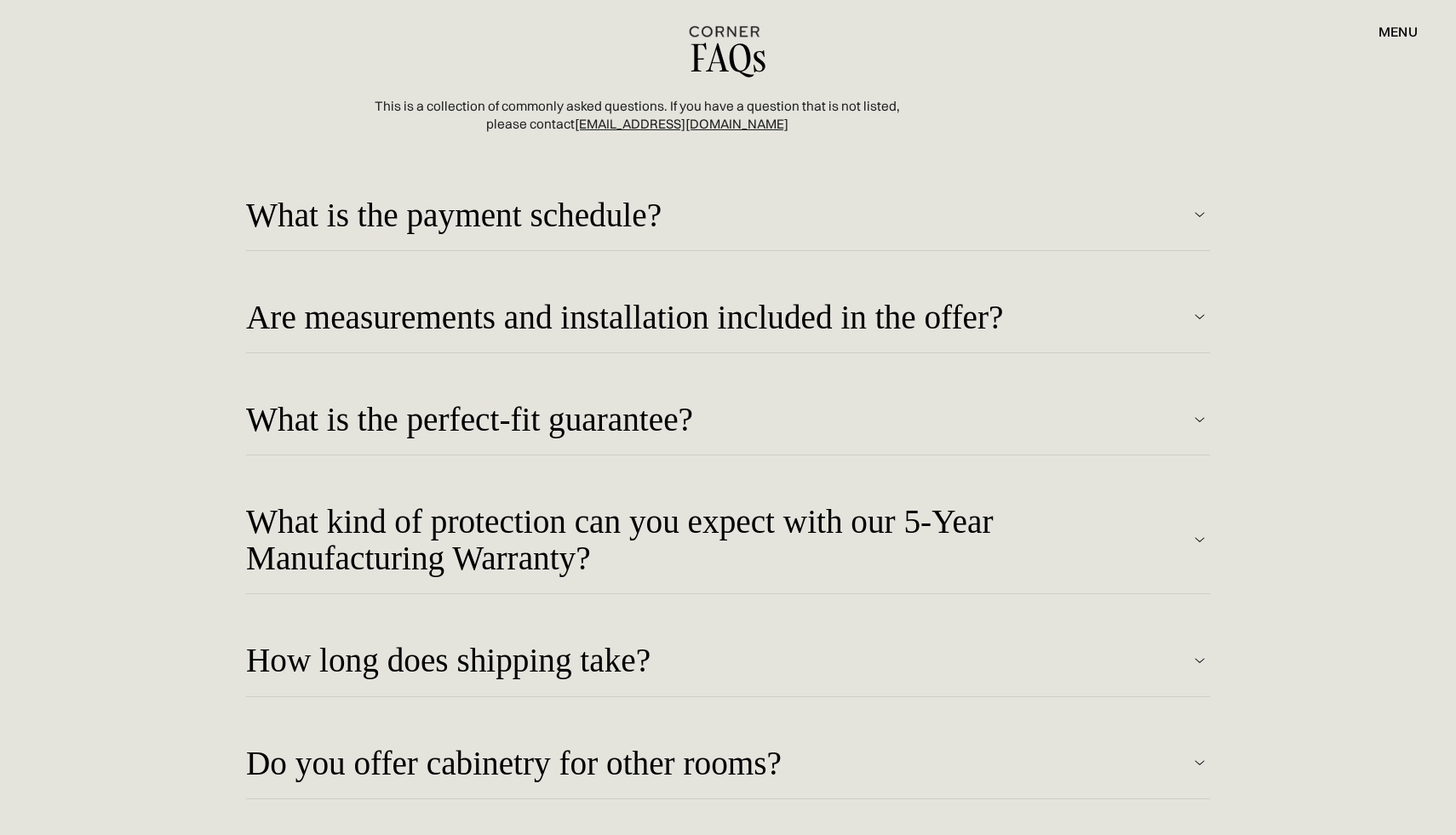
click at [863, 227] on div "What is the payment schedule?" at bounding box center [718, 214] width 943 height 36
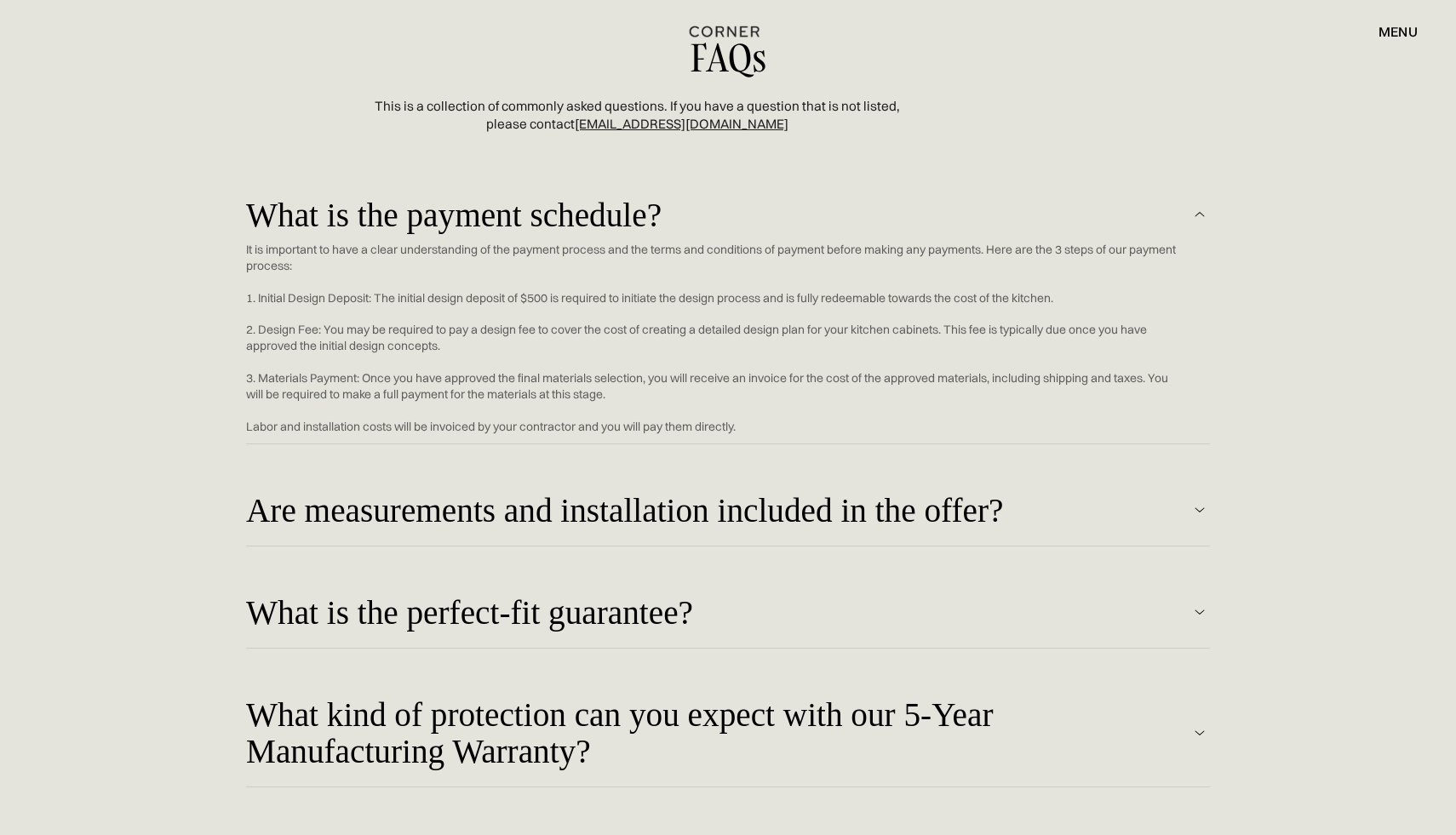
click at [794, 535] on div "Are measurements and installation included in the offer? Measuring your kitchen…" at bounding box center [728, 509] width 964 height 102
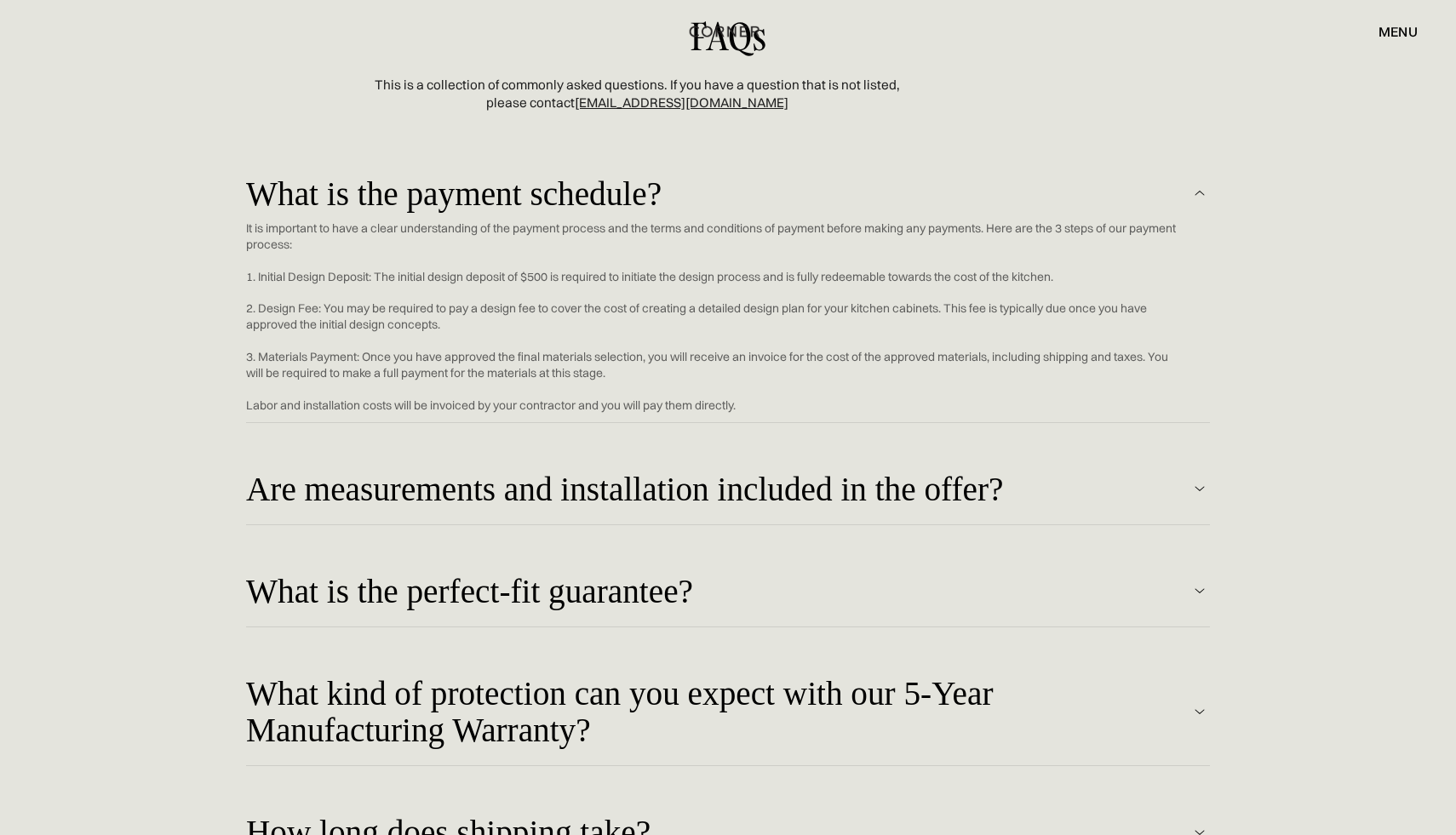
click at [809, 499] on div "Are measurements and installation included in the offer?" at bounding box center [718, 488] width 943 height 36
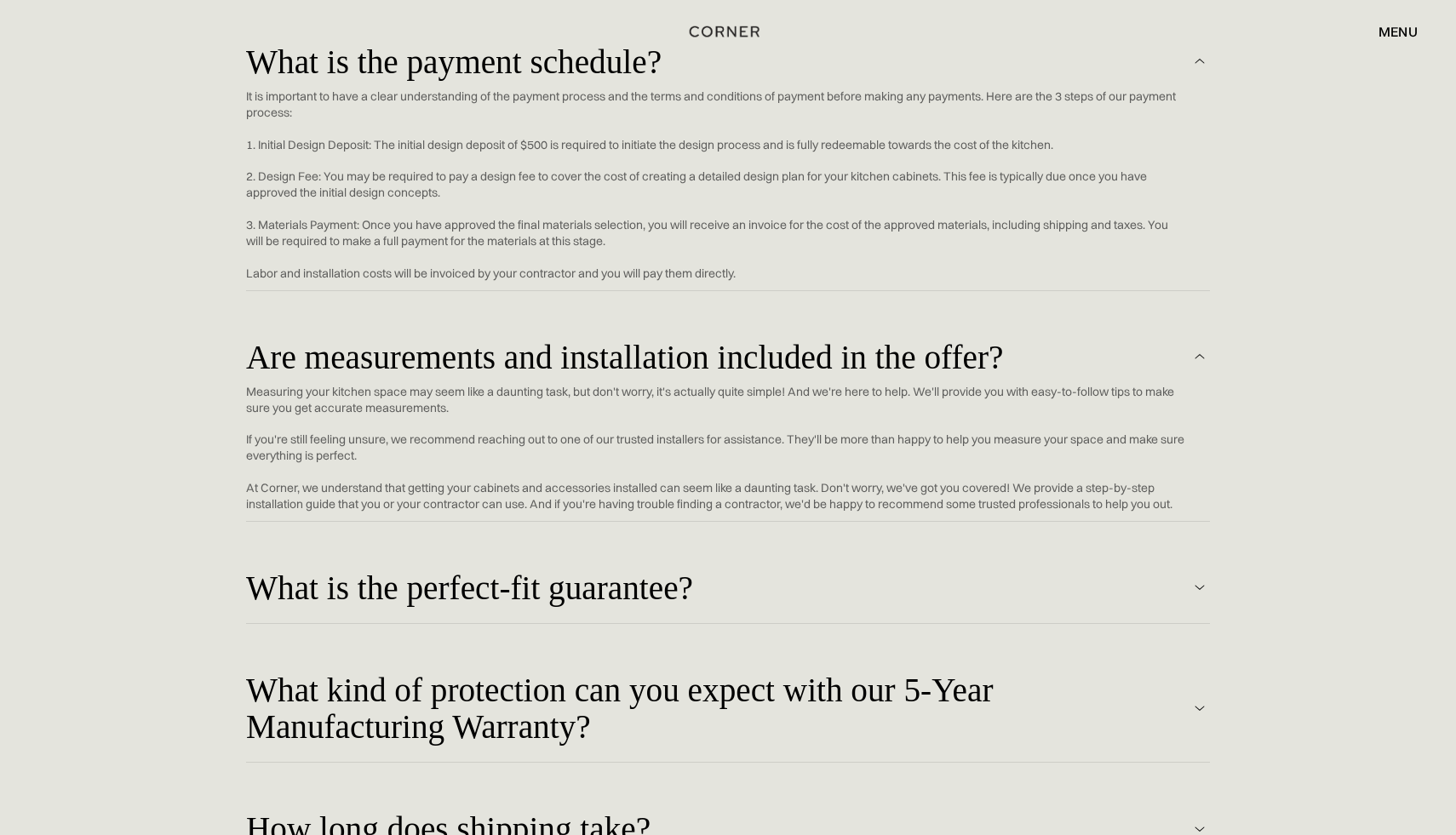
click at [766, 376] on div "What is the perfect-fit guarantee?" at bounding box center [718, 356] width 943 height 36
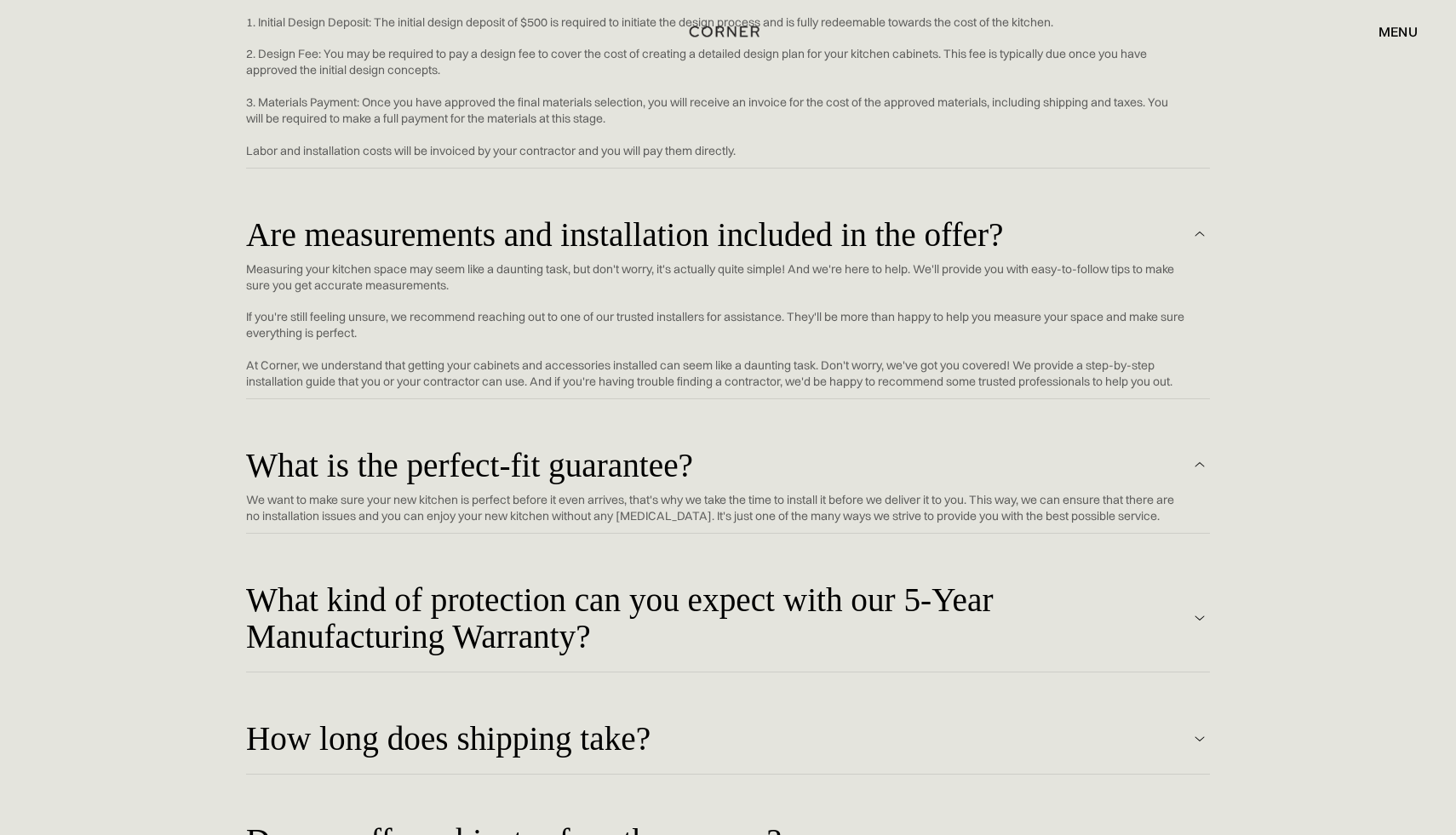
click at [761, 253] on div "What kind of protection can you expect with our 5-Year Manufacturing Warranty?" at bounding box center [718, 233] width 943 height 36
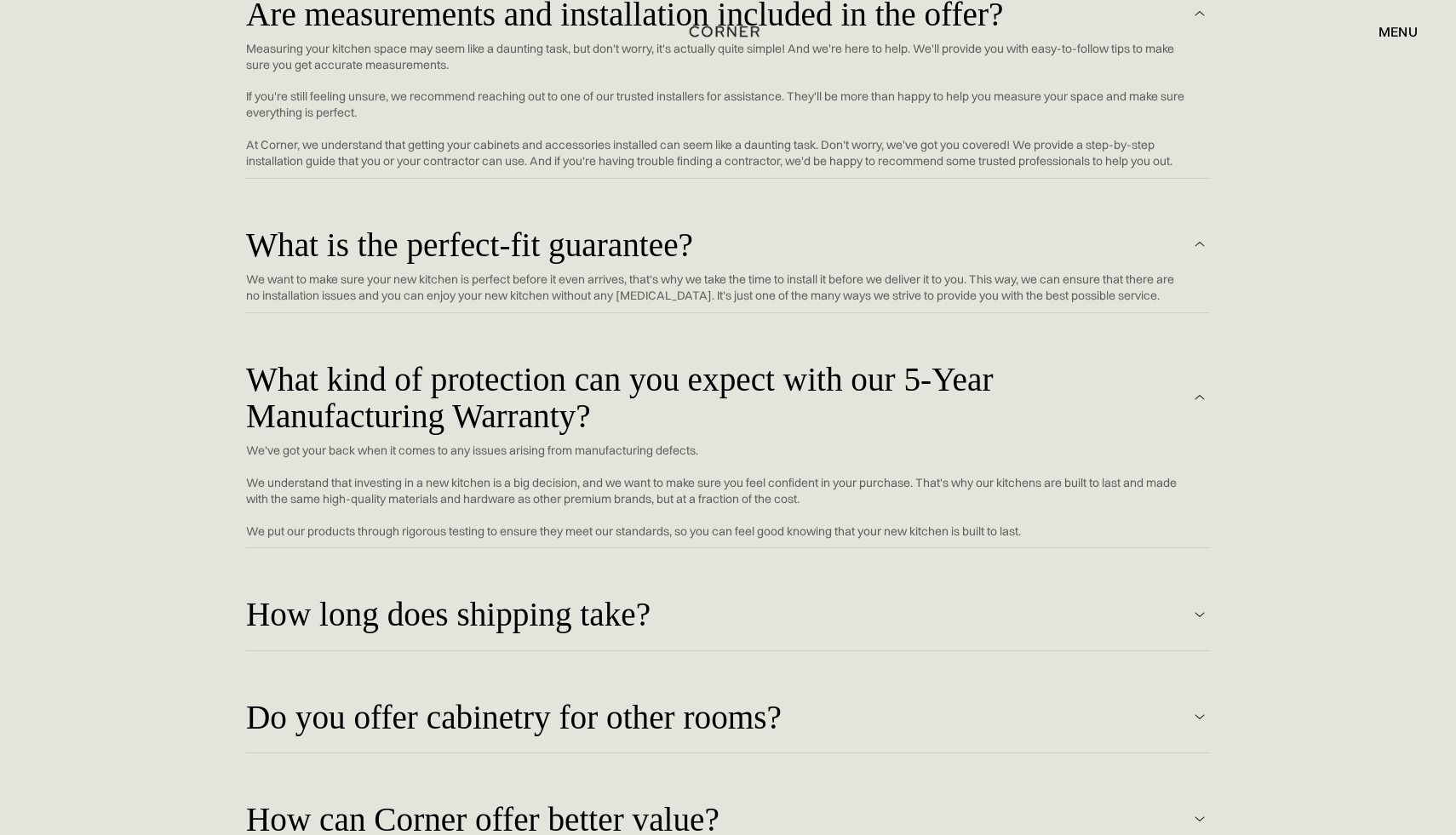
drag, startPoint x: 765, startPoint y: 616, endPoint x: 765, endPoint y: 594, distance: 22.0
click at [766, 33] on div "How long does shipping take?" at bounding box center [718, 13] width 943 height 36
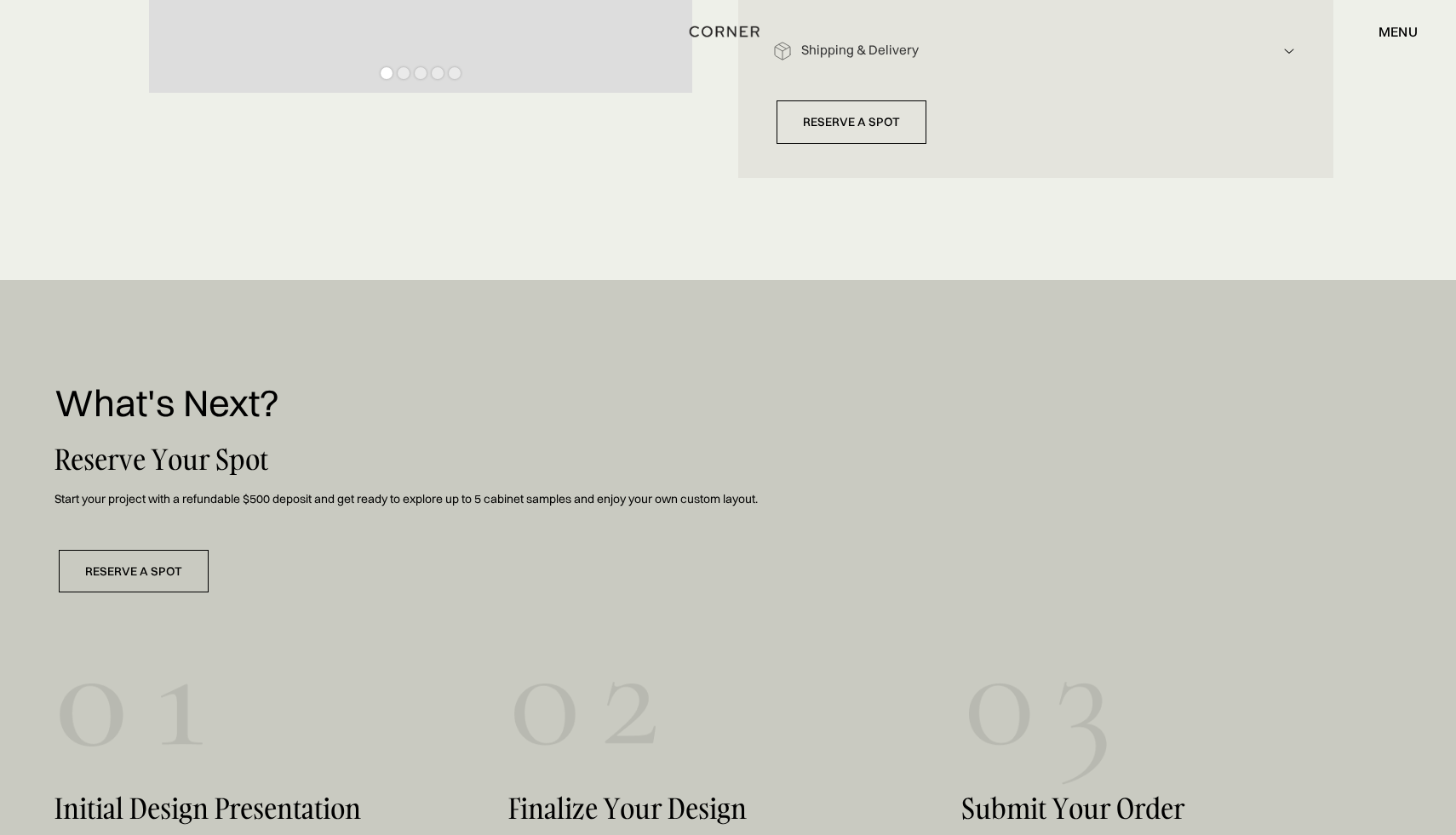
scroll to position [0, 0]
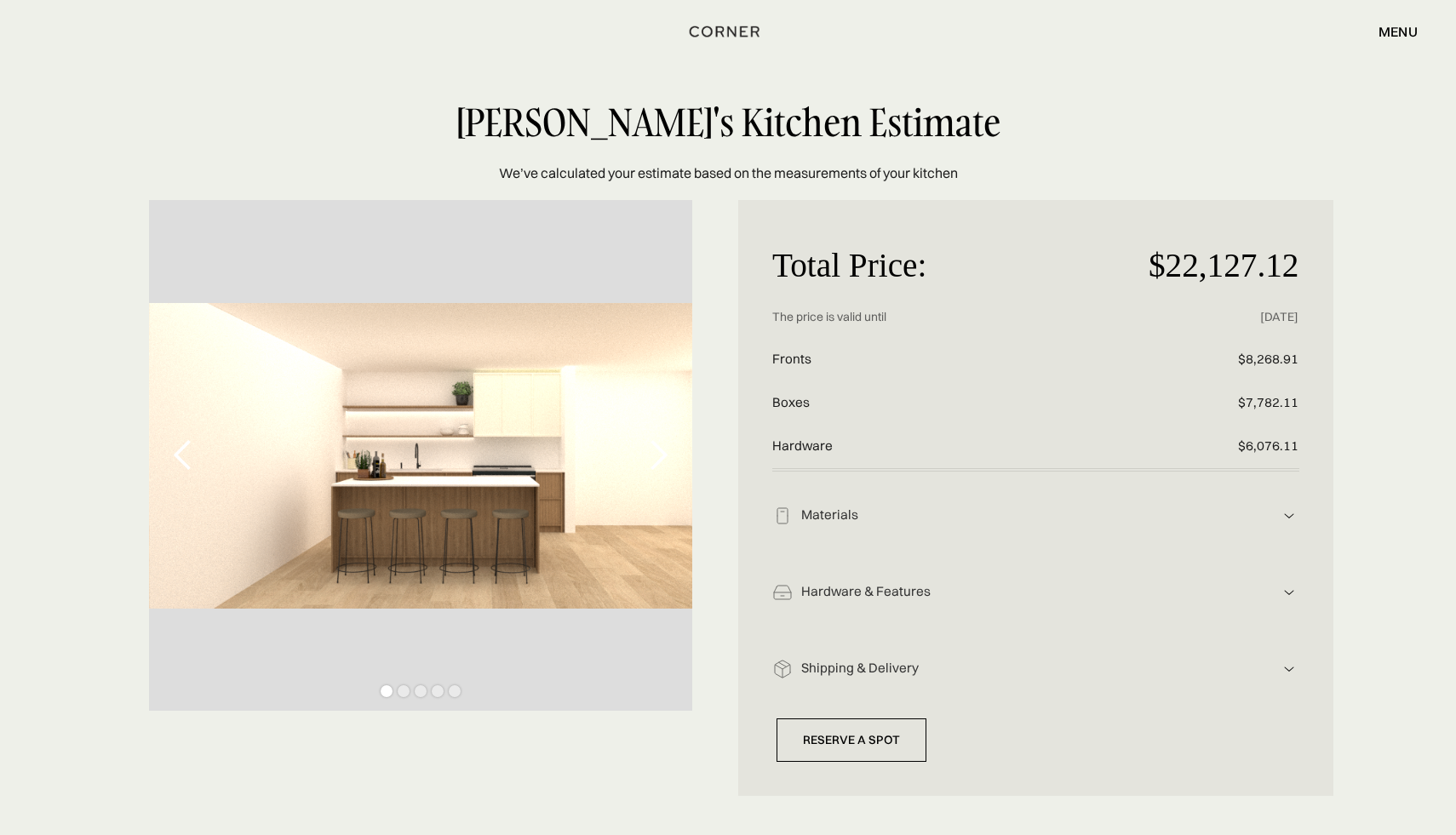
click at [994, 524] on div "Shipping & Delivery" at bounding box center [1035, 515] width 487 height 18
click at [937, 521] on div "Materials" at bounding box center [1035, 515] width 487 height 18
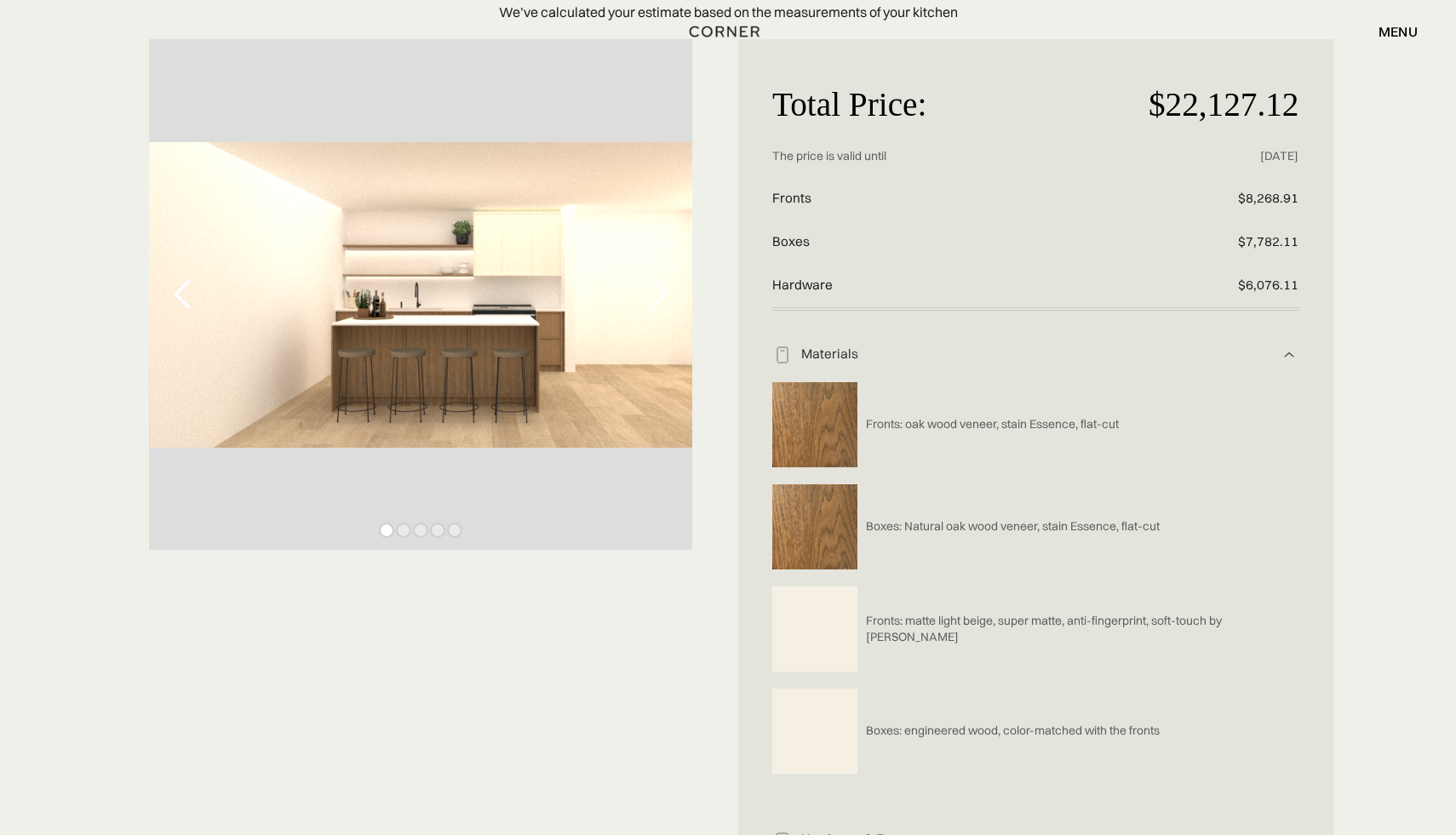
scroll to position [160, 0]
click at [1139, 346] on div "Materials" at bounding box center [1035, 356] width 528 height 20
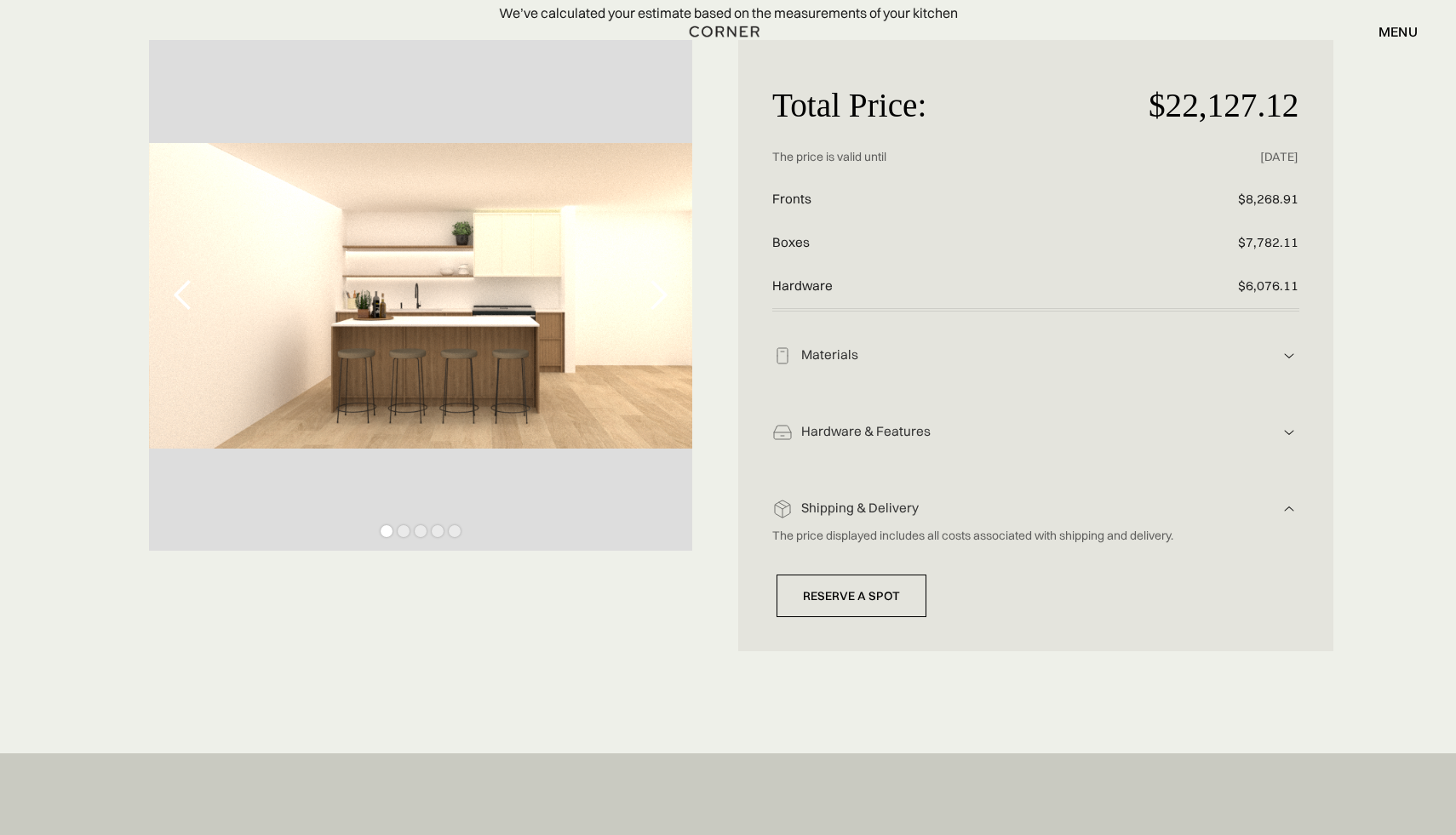
click at [1293, 366] on img at bounding box center [1289, 356] width 20 height 20
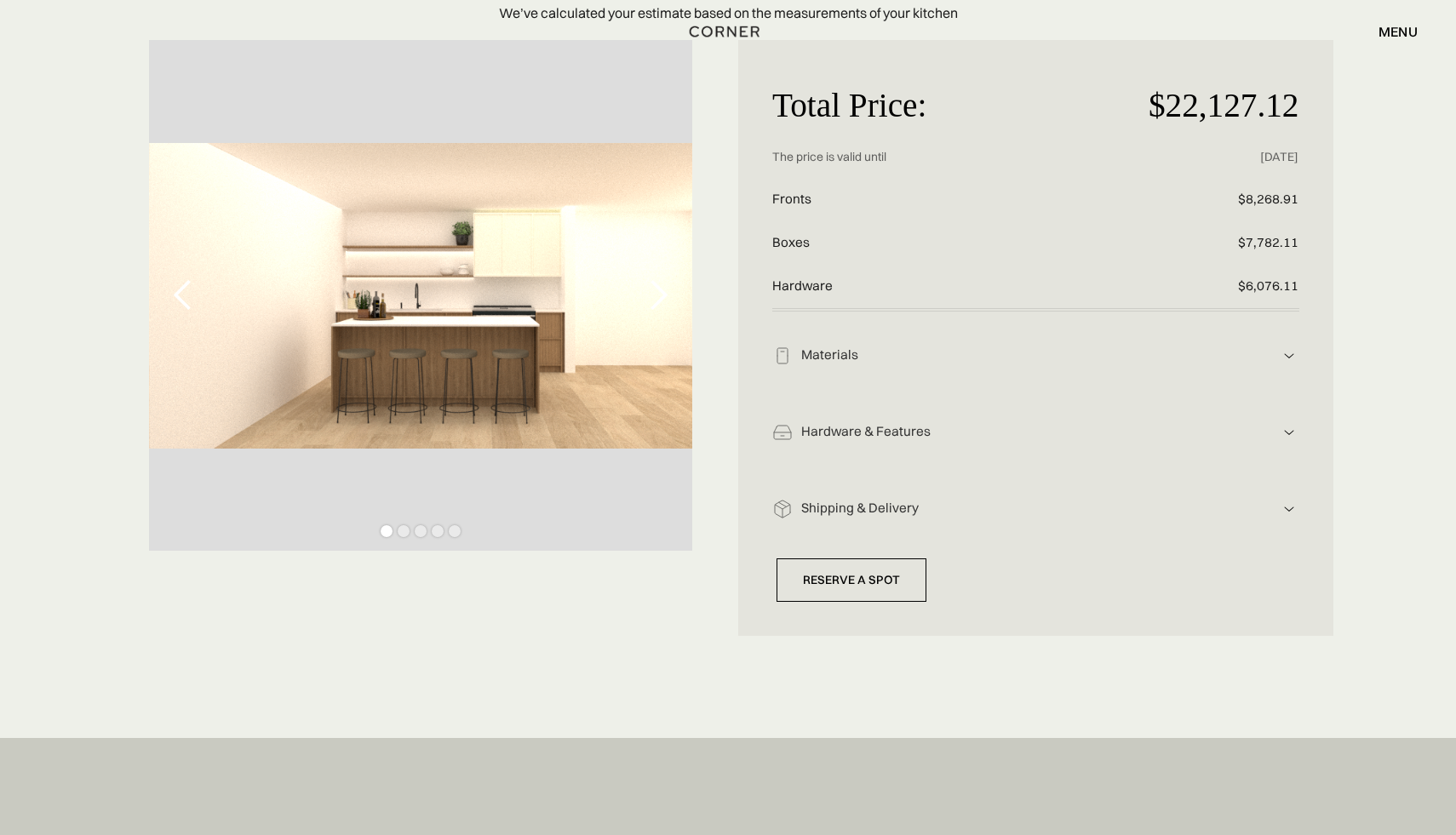
click at [1293, 366] on img at bounding box center [1289, 356] width 20 height 20
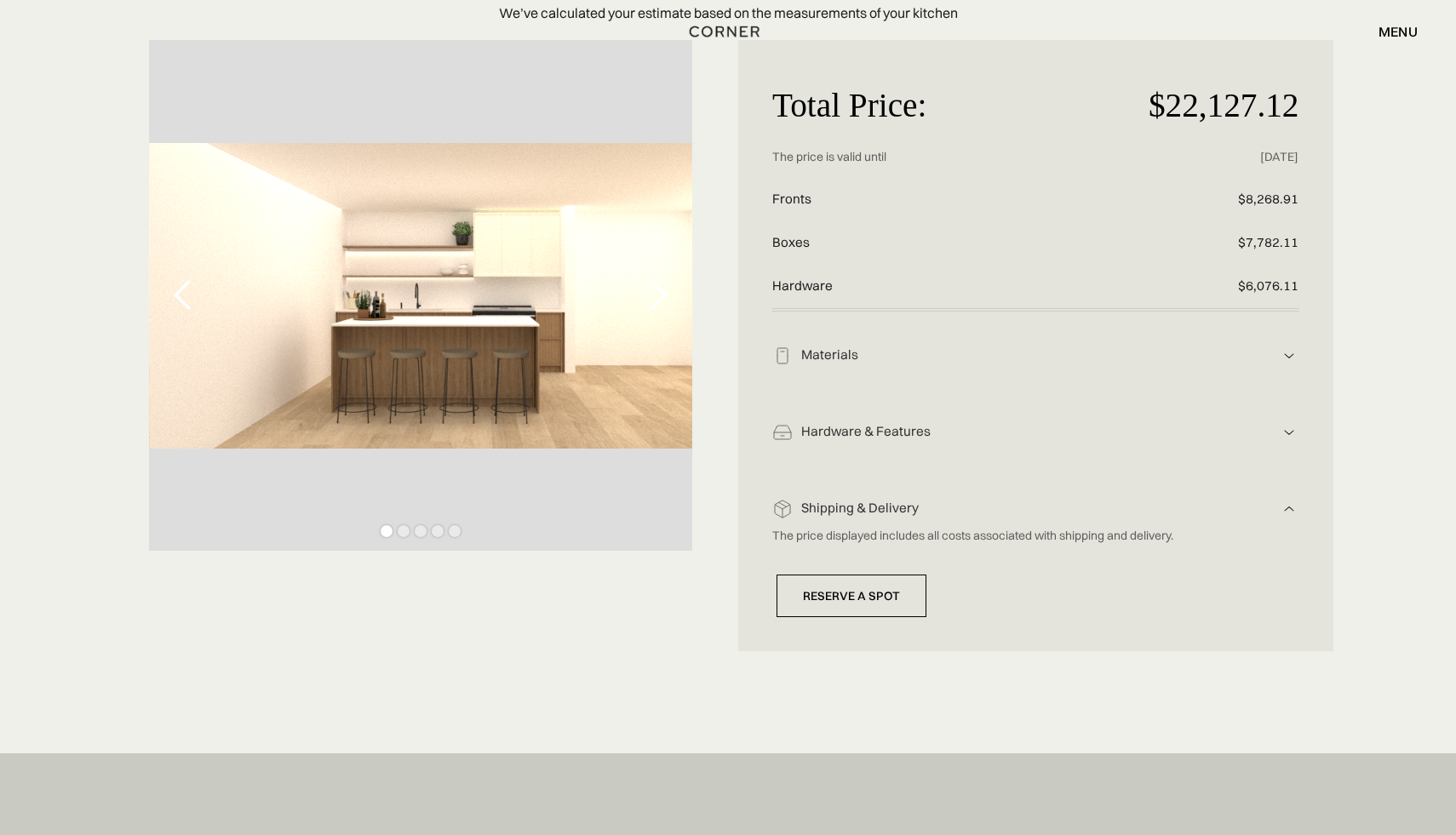
click at [1062, 366] on div "Shipping & Delivery" at bounding box center [1035, 356] width 528 height 20
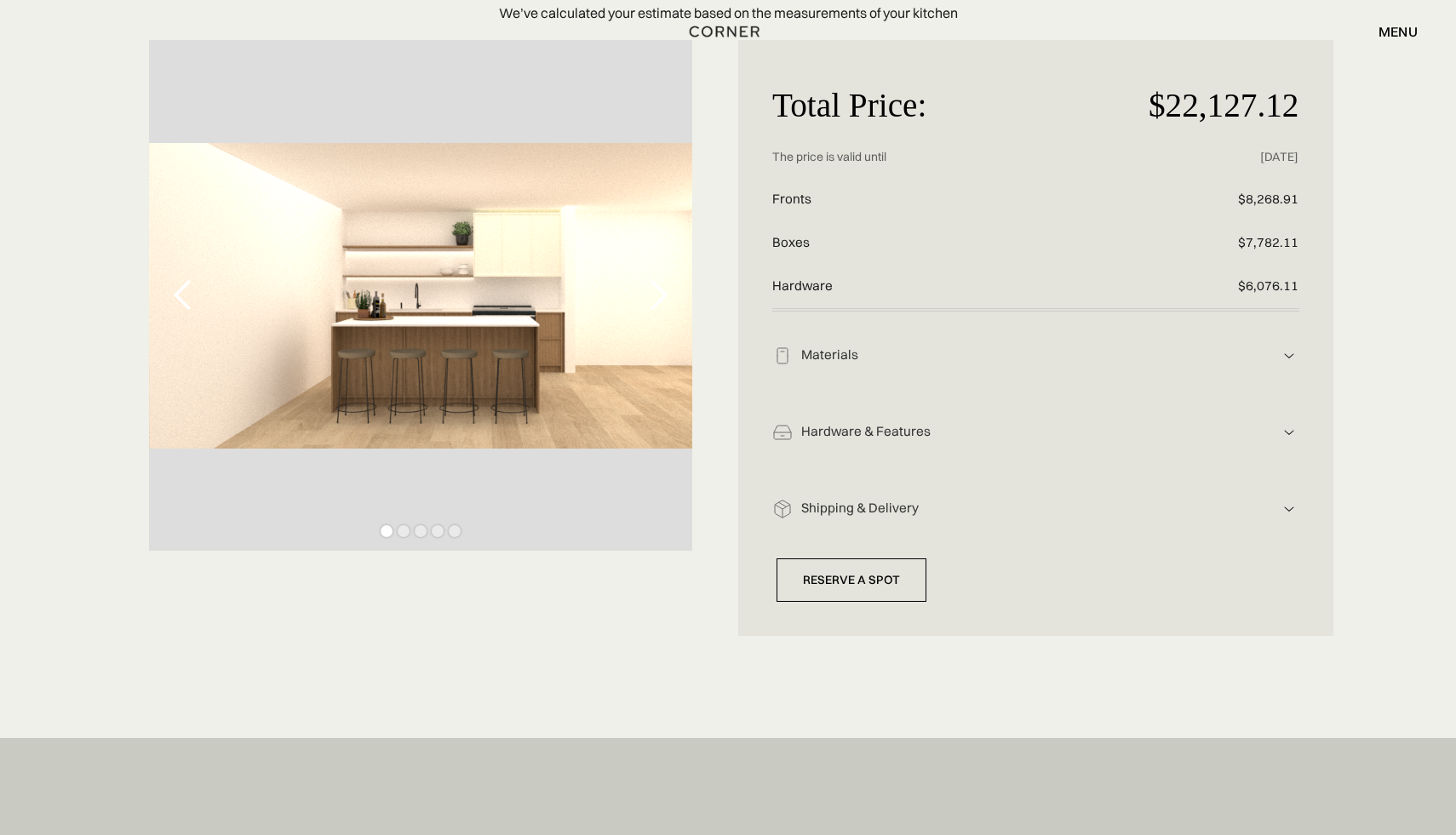
click at [1069, 364] on div "Shipping & Delivery" at bounding box center [1035, 355] width 487 height 18
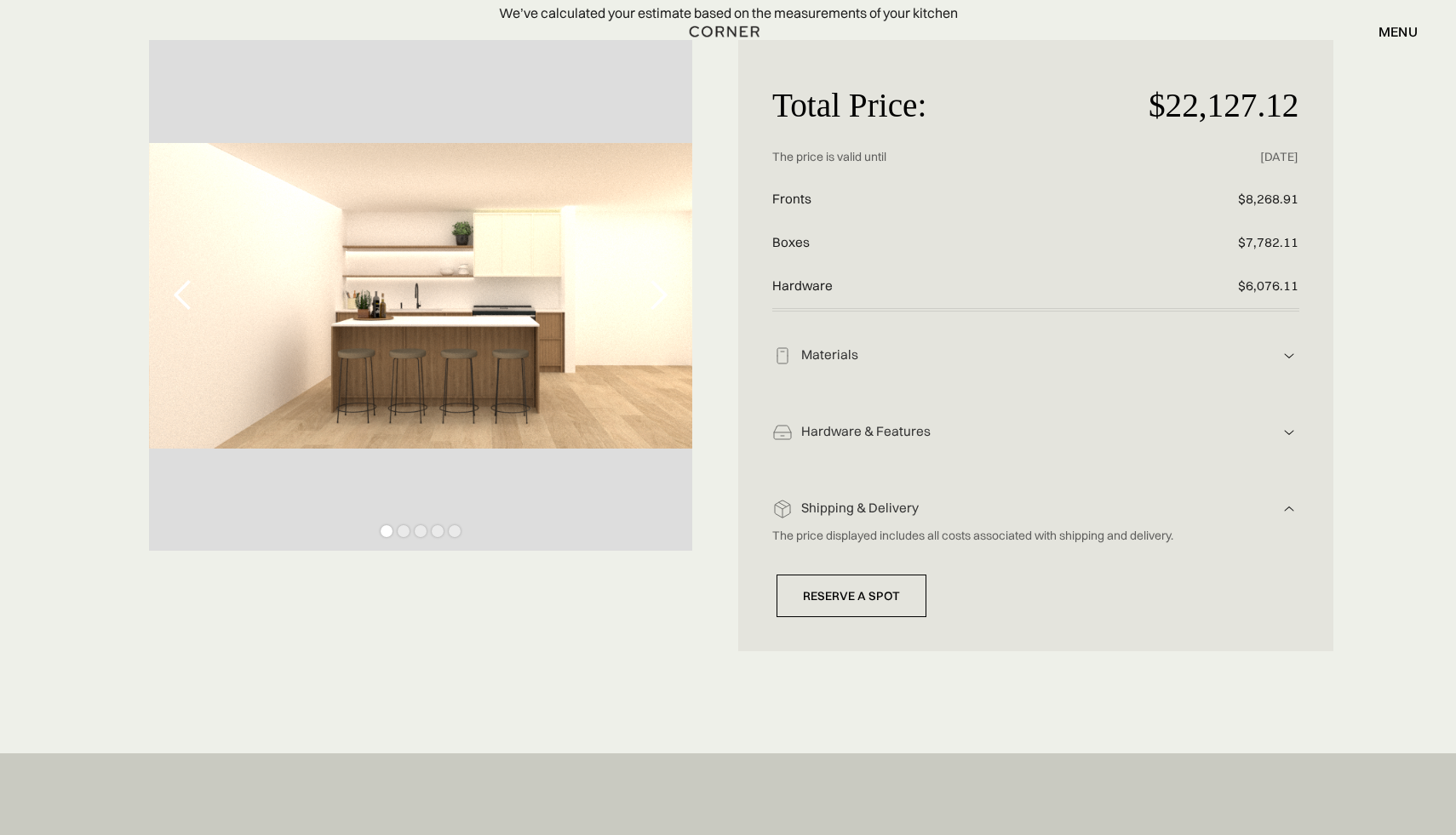
click at [1060, 364] on div "Shipping & Delivery" at bounding box center [1035, 355] width 487 height 18
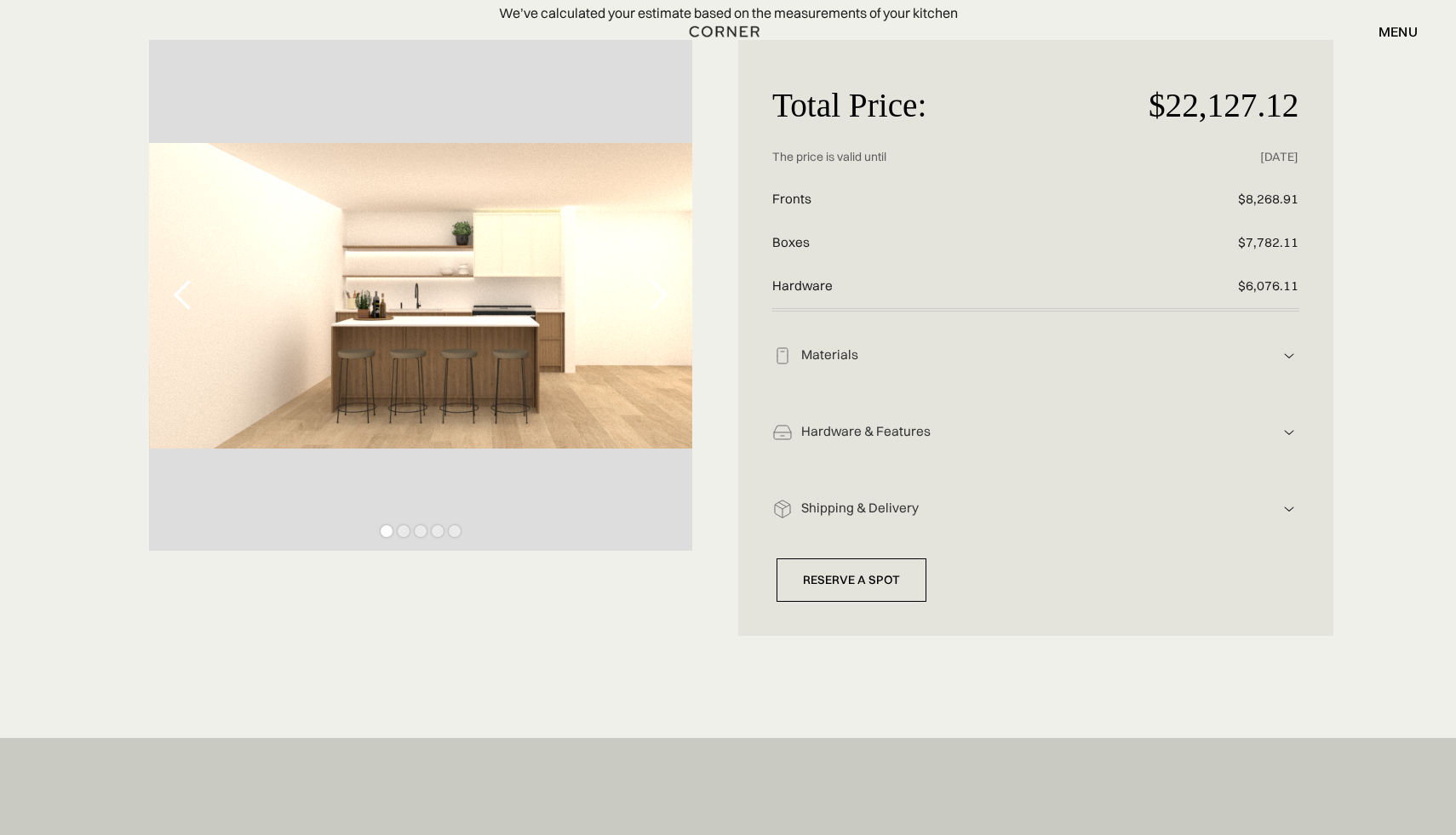
drag, startPoint x: 1010, startPoint y: 507, endPoint x: 1021, endPoint y: 507, distance: 11.0
click at [1015, 364] on div "Shipping & Delivery" at bounding box center [1035, 355] width 487 height 18
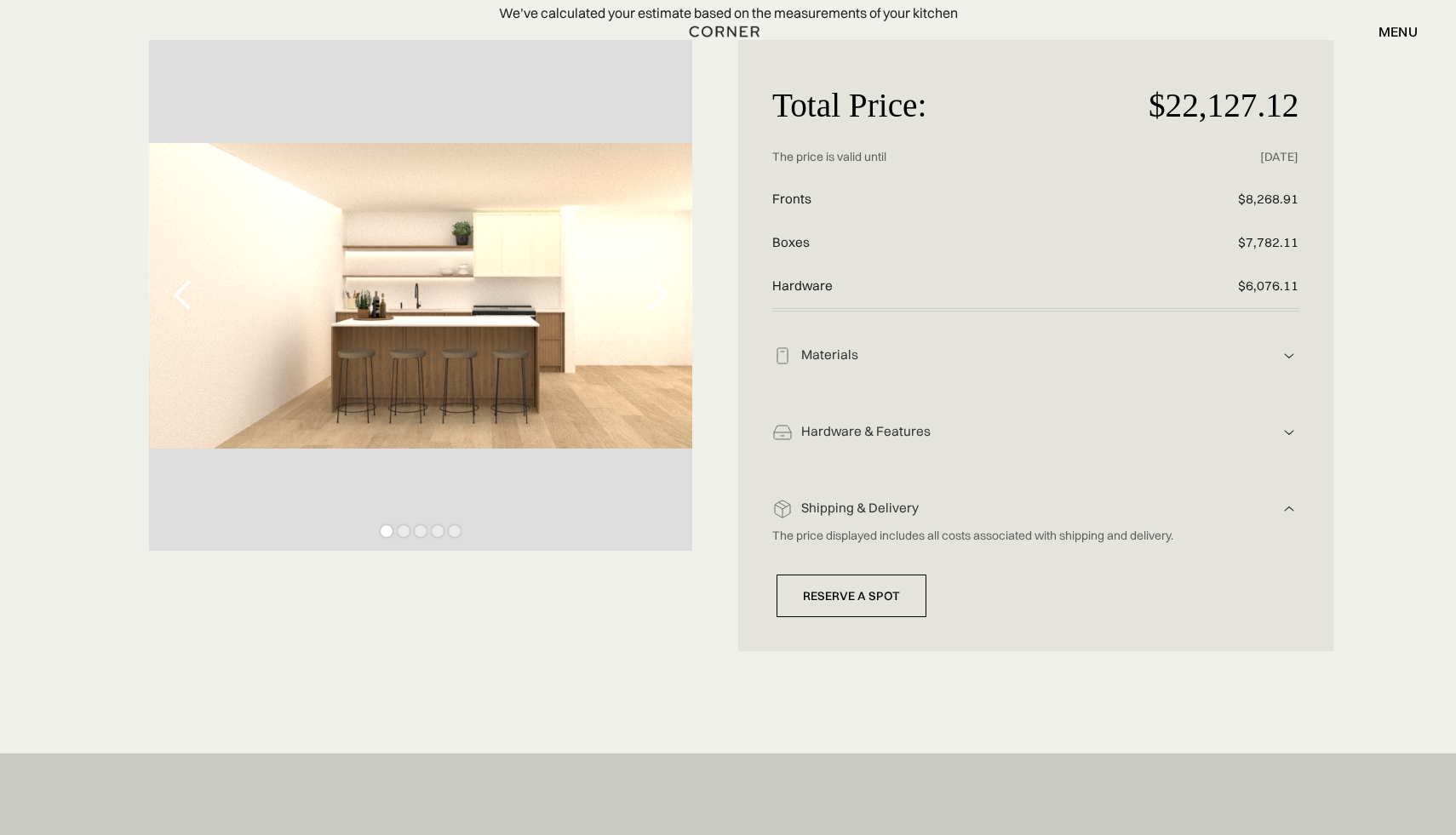
click at [1221, 616] on div "Total Price: $22,127.12 Price without discount The price is valid until [DATE] …" at bounding box center [1036, 345] width 595 height 611
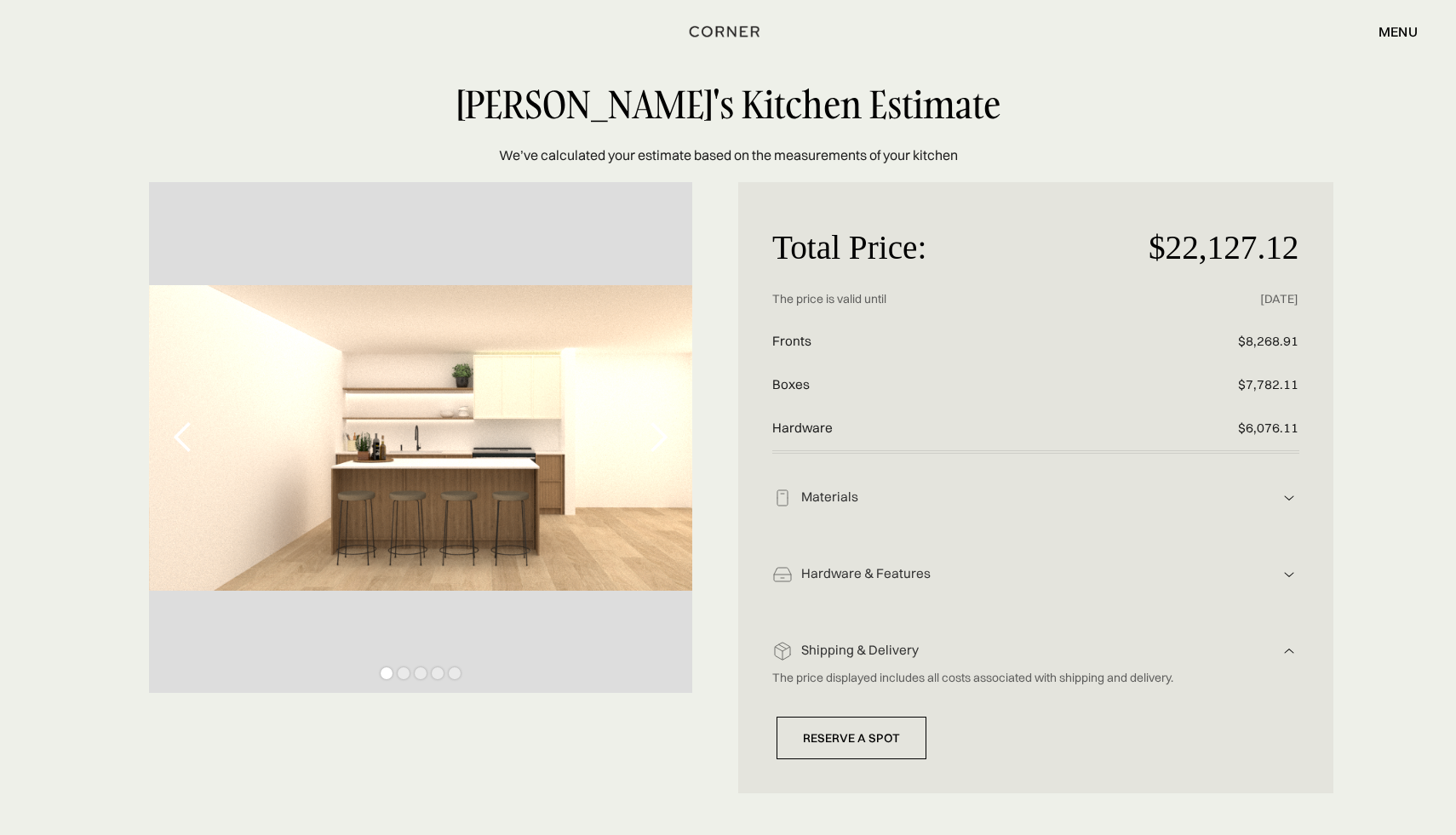
scroll to position [0, 0]
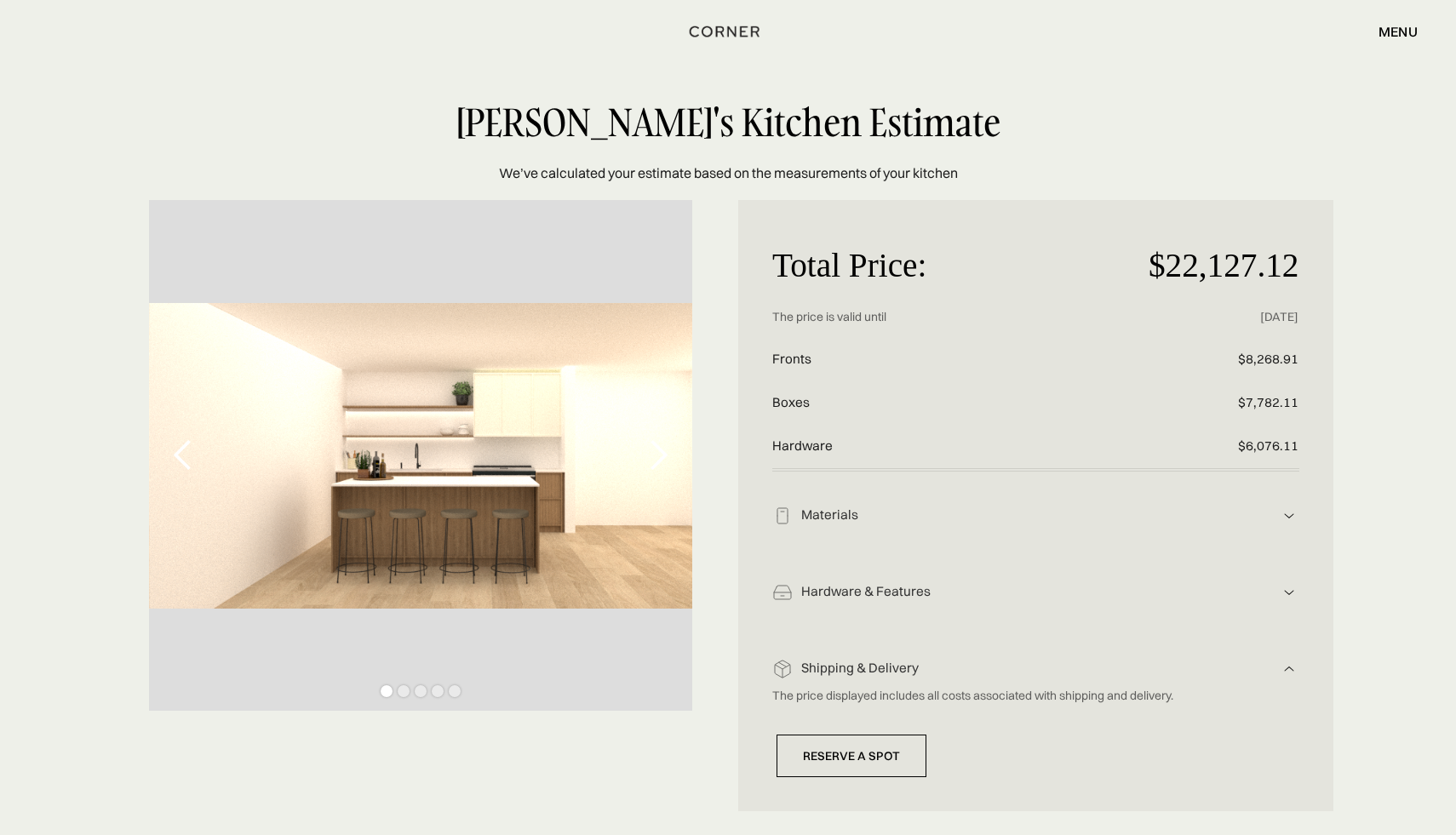
drag, startPoint x: 823, startPoint y: 412, endPoint x: 821, endPoint y: 401, distance: 11.2
click at [823, 411] on p "Boxes" at bounding box center [947, 403] width 351 height 44
drag, startPoint x: 809, startPoint y: 402, endPoint x: 768, endPoint y: 352, distance: 64.7
click at [768, 352] on div "Total Price: $22,127.12 Price without discount The price is valid until [DATE] …" at bounding box center [1036, 505] width 595 height 611
click at [769, 352] on div "Total Price: $22,127.12 Price without discount The price is valid until [DATE] …" at bounding box center [1036, 505] width 595 height 611
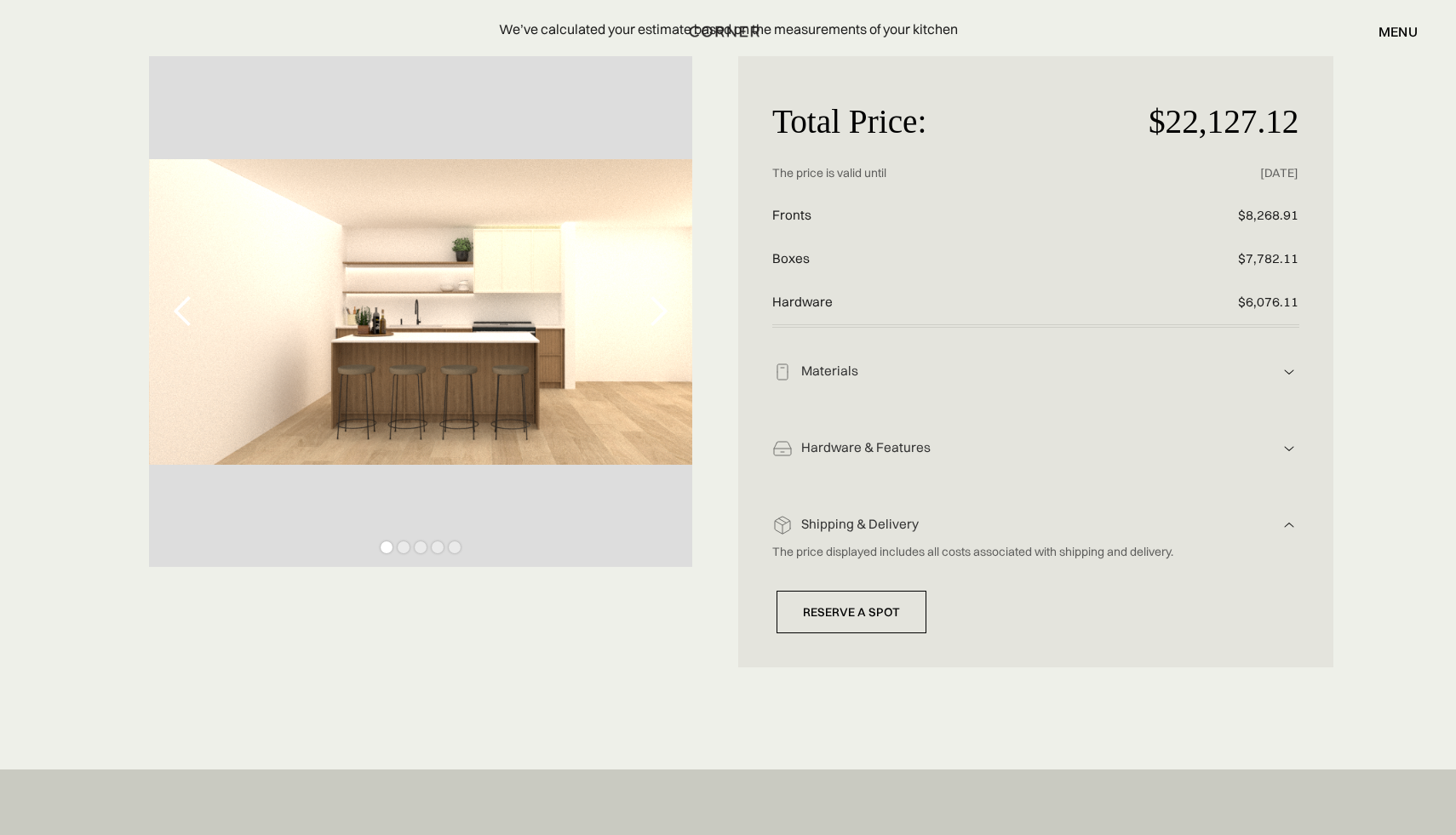
scroll to position [145, 0]
drag, startPoint x: 796, startPoint y: 171, endPoint x: 784, endPoint y: 169, distance: 12.2
click at [795, 170] on p "The price is valid until" at bounding box center [947, 172] width 351 height 42
drag, startPoint x: 776, startPoint y: 170, endPoint x: 1329, endPoint y: 176, distance: 553.0
click at [1329, 176] on div "Total Price: $22,127.12 Price without discount The price is valid until [DATE] …" at bounding box center [1036, 360] width 595 height 611
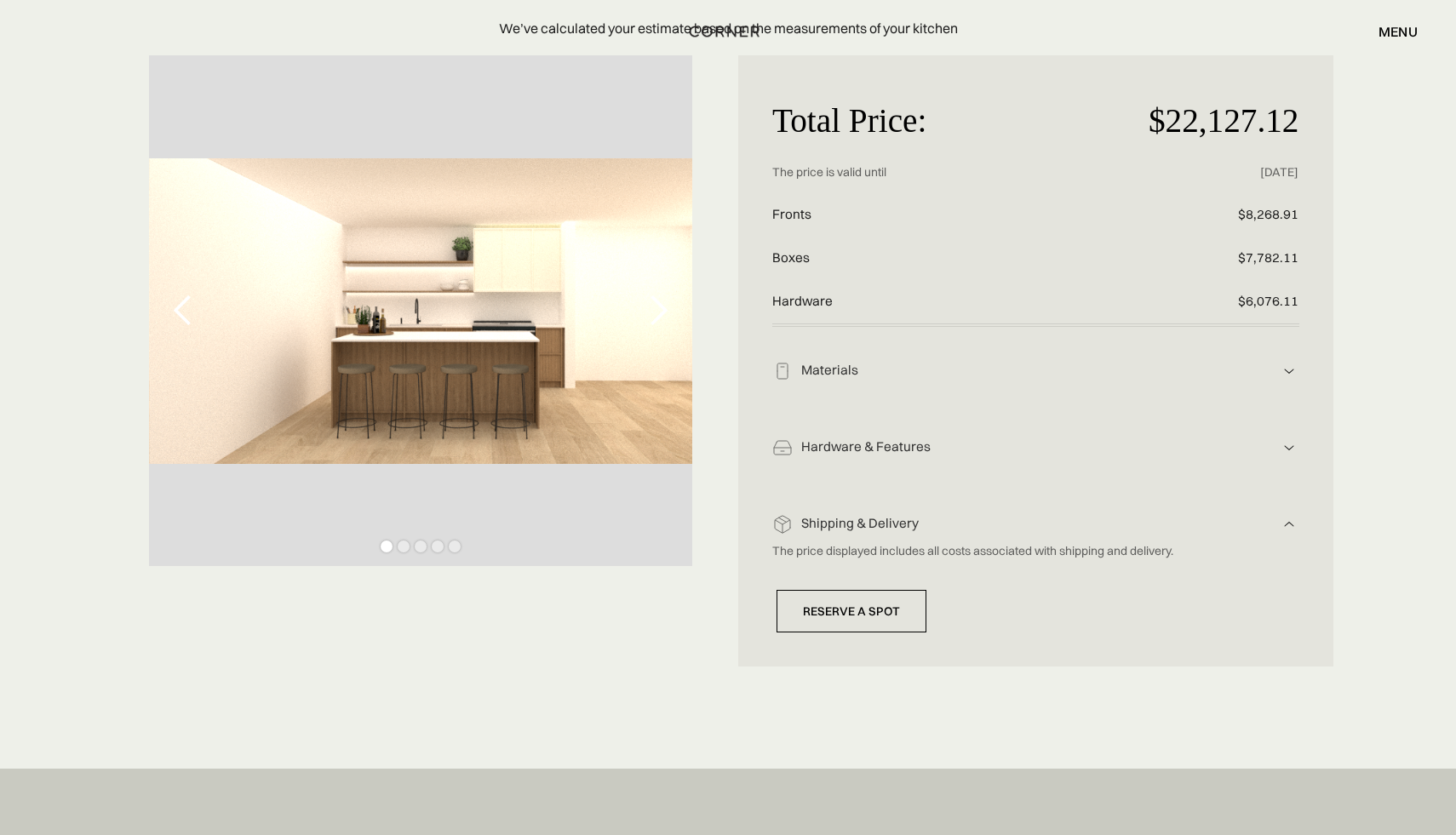
drag, startPoint x: 957, startPoint y: 180, endPoint x: 932, endPoint y: 166, distance: 28.7
click at [941, 176] on p "The price is valid until" at bounding box center [947, 172] width 351 height 42
drag, startPoint x: 789, startPoint y: 122, endPoint x: 1328, endPoint y: 120, distance: 539.0
click at [1328, 120] on div "Total Price: $22,127.12 Price without discount The price is valid until [DATE] …" at bounding box center [1036, 360] width 595 height 611
click at [1327, 116] on div "Total Price: $22,127.12 Price without discount The price is valid until [DATE] …" at bounding box center [1036, 360] width 595 height 611
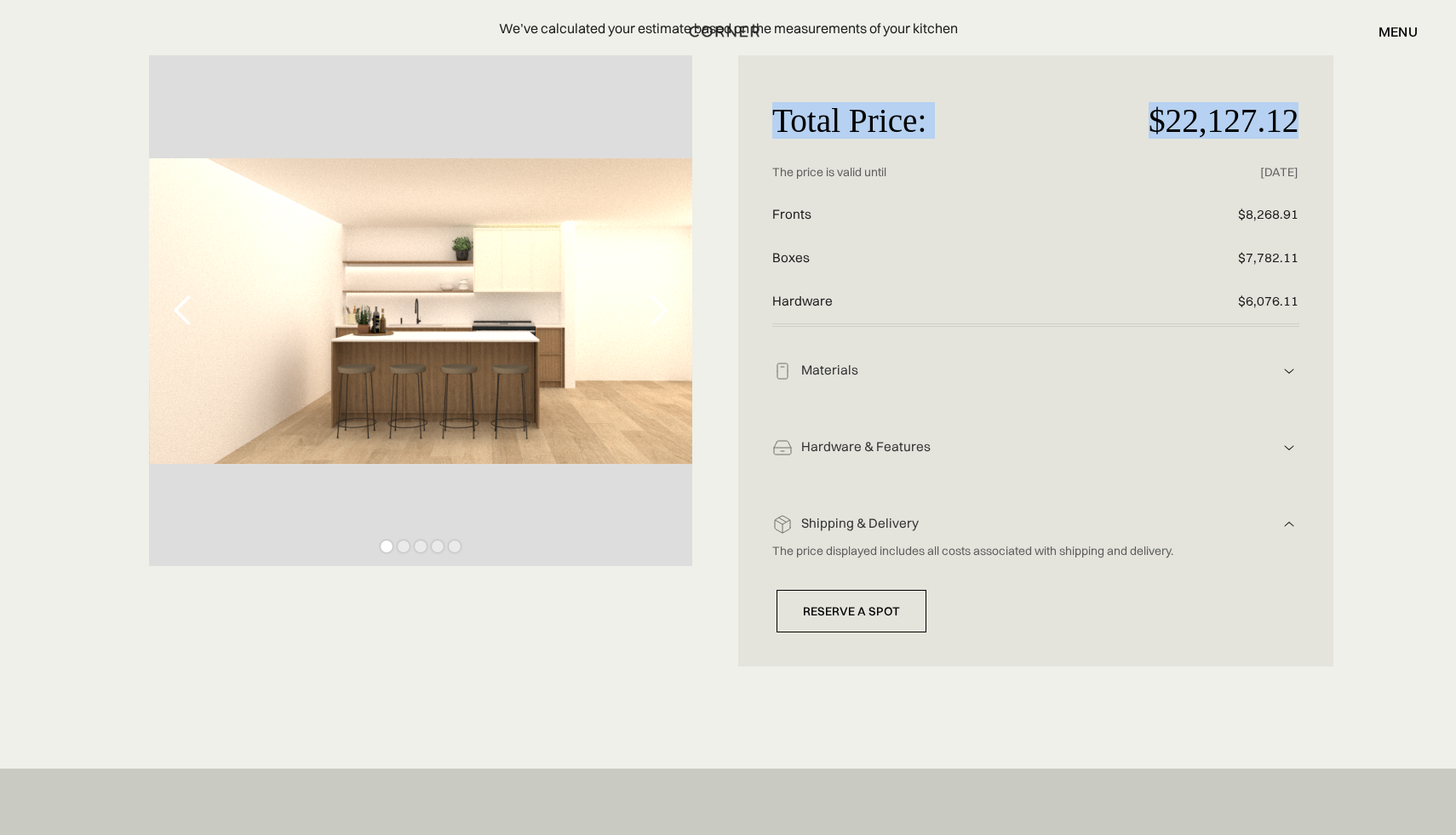
drag, startPoint x: 1318, startPoint y: 118, endPoint x: 749, endPoint y: 126, distance: 569.1
click at [749, 126] on div "Total Price: $22,127.12 Price without discount The price is valid until [DATE] …" at bounding box center [1036, 360] width 595 height 611
drag, startPoint x: 773, startPoint y: 168, endPoint x: 1297, endPoint y: 168, distance: 524.0
click at [1297, 168] on div "The price is valid until [DATE]" at bounding box center [1035, 172] width 528 height 42
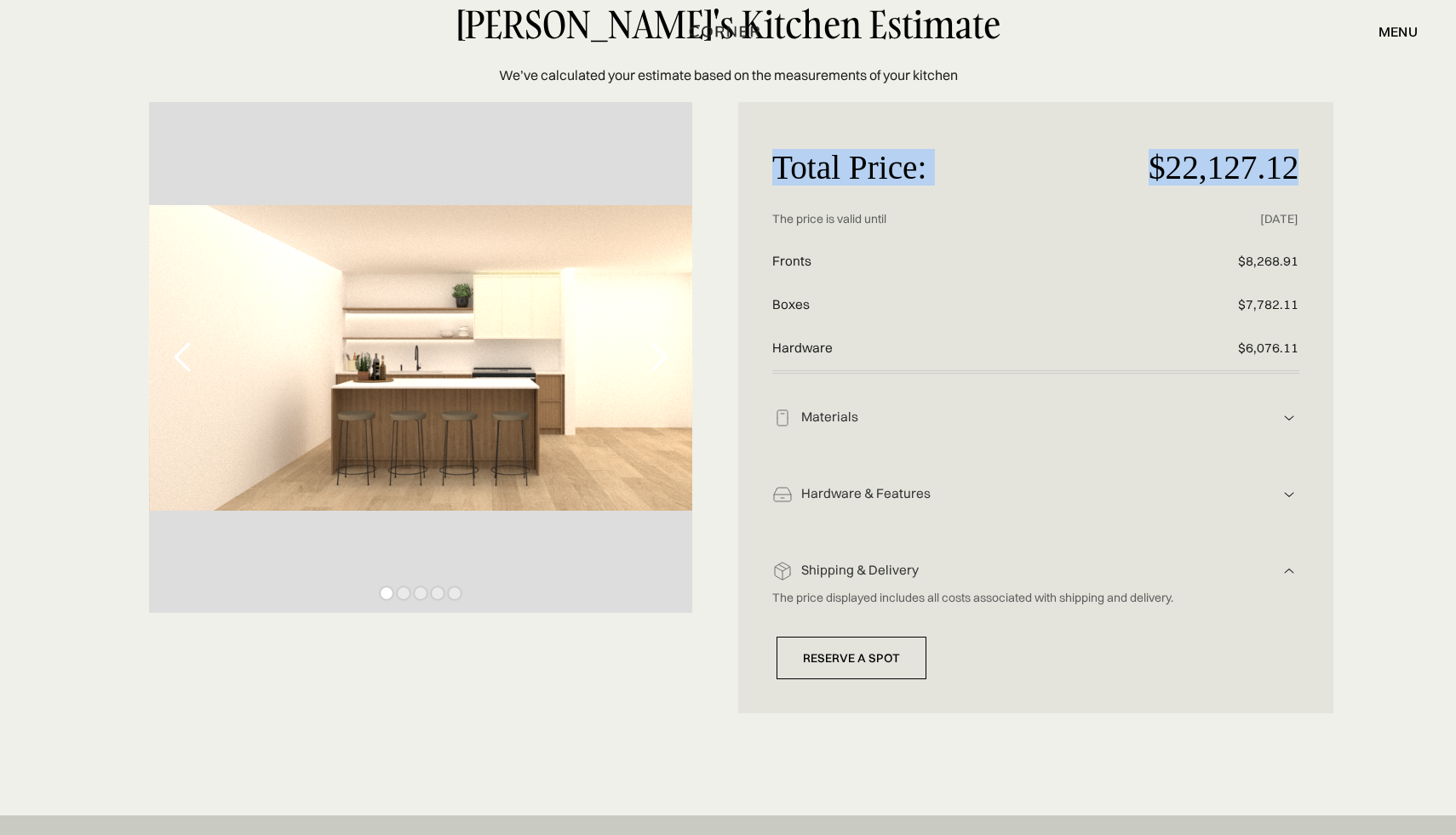
scroll to position [78, 0]
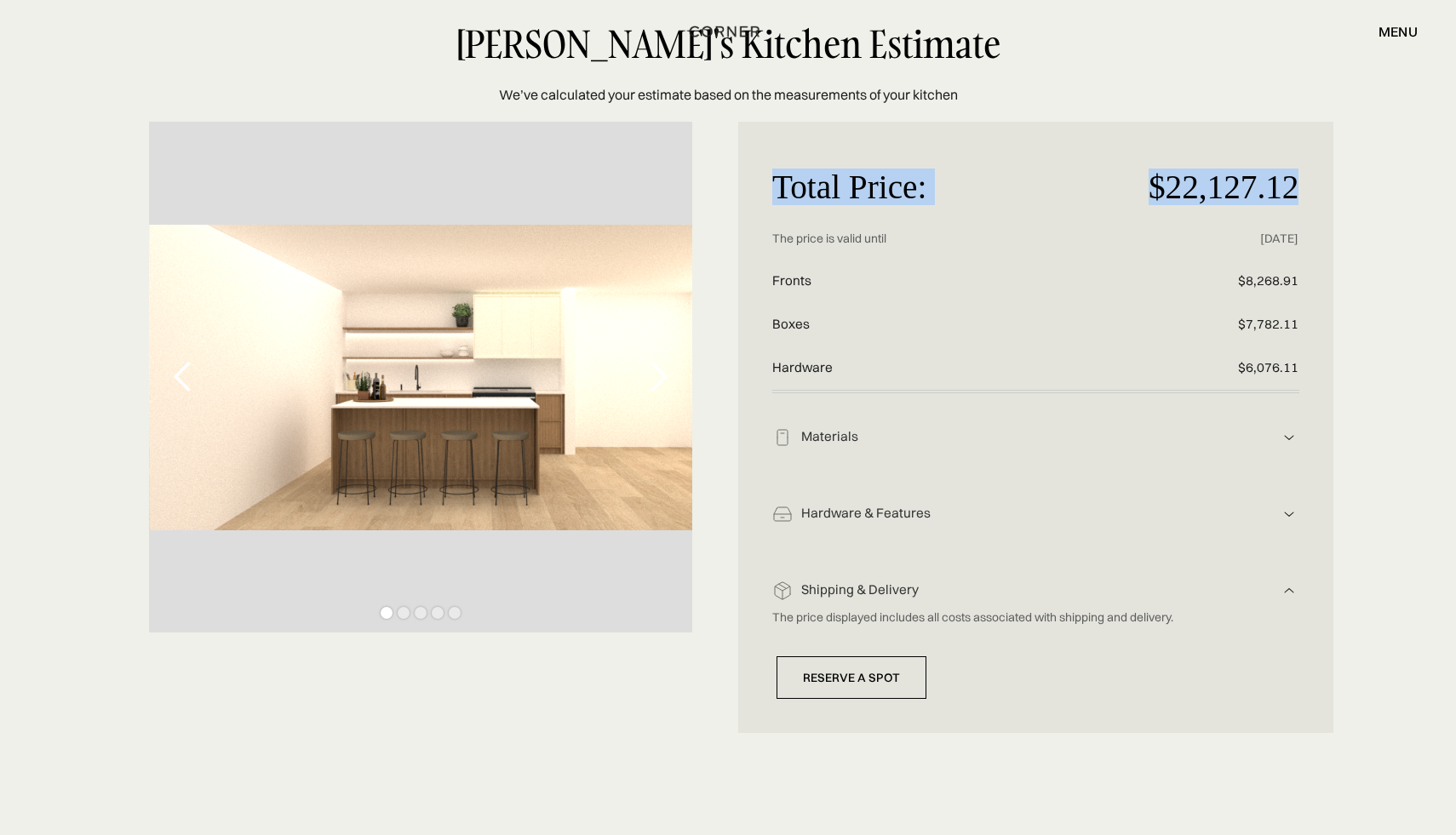
click at [1282, 447] on img at bounding box center [1289, 437] width 20 height 20
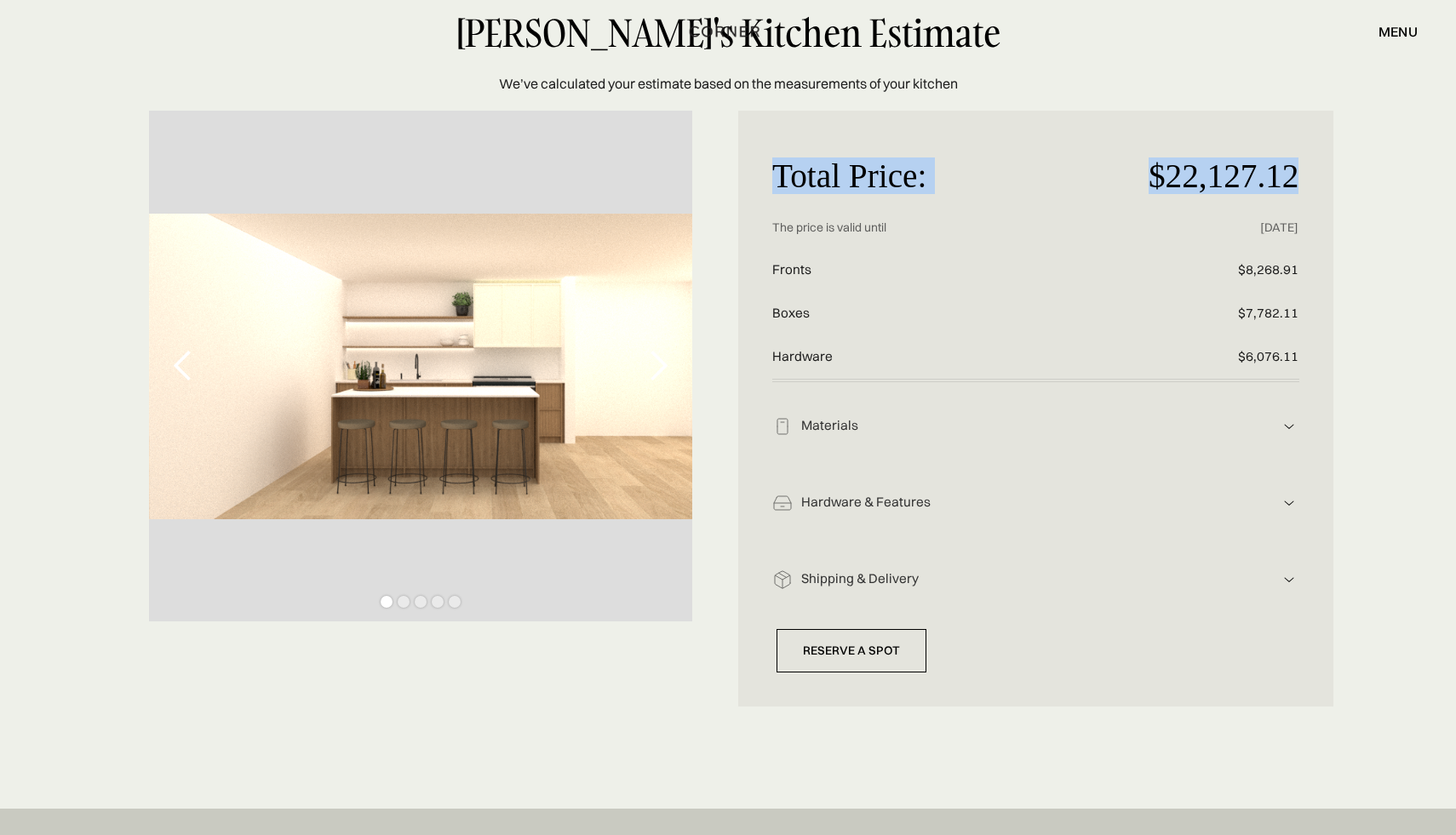
scroll to position [0, 0]
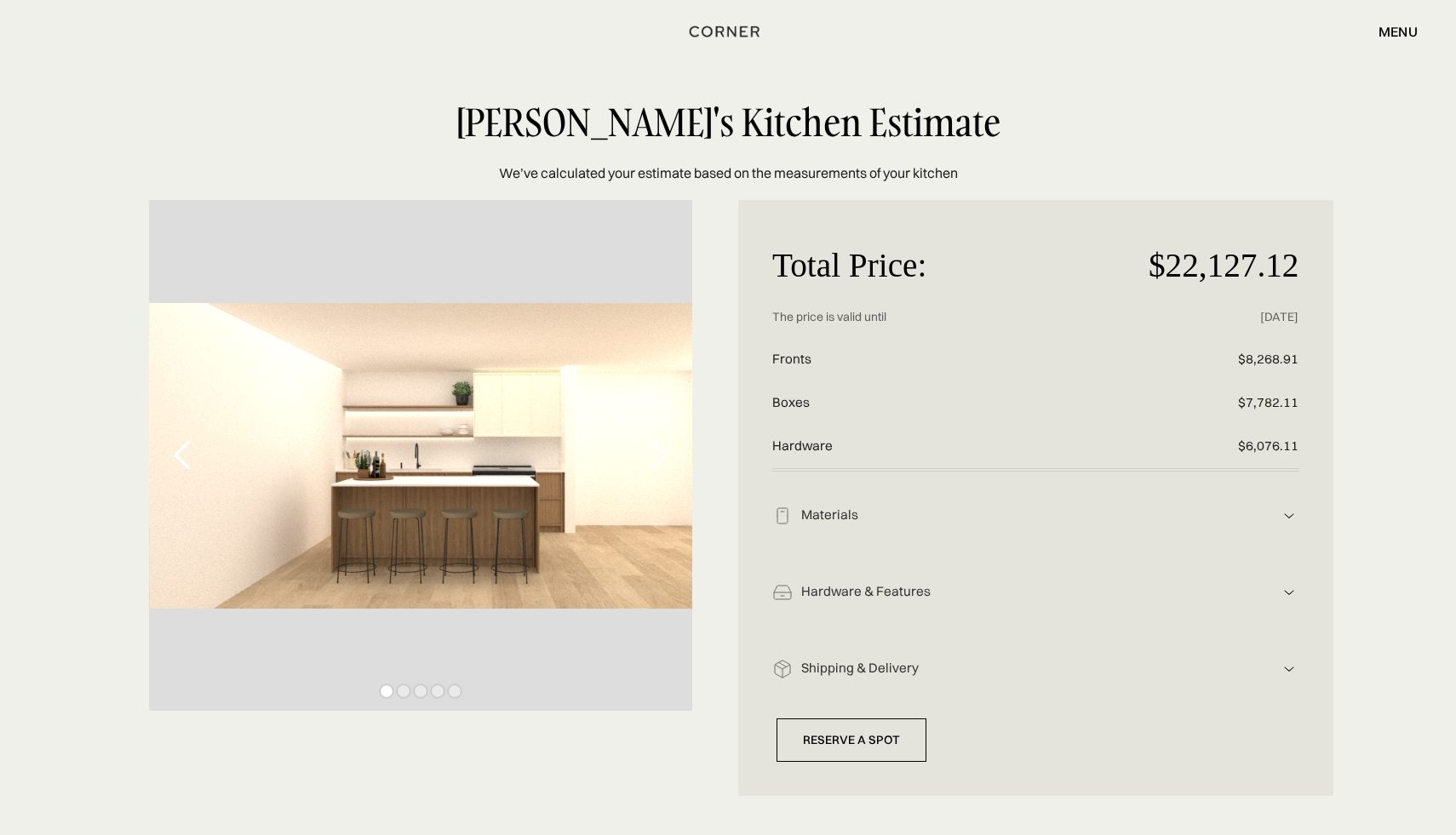
click at [1409, 445] on div "Total Price: $22,127.12 Price without discount The price is valid until [DATE] …" at bounding box center [728, 497] width 1456 height 595
